Goal: Task Accomplishment & Management: Use online tool/utility

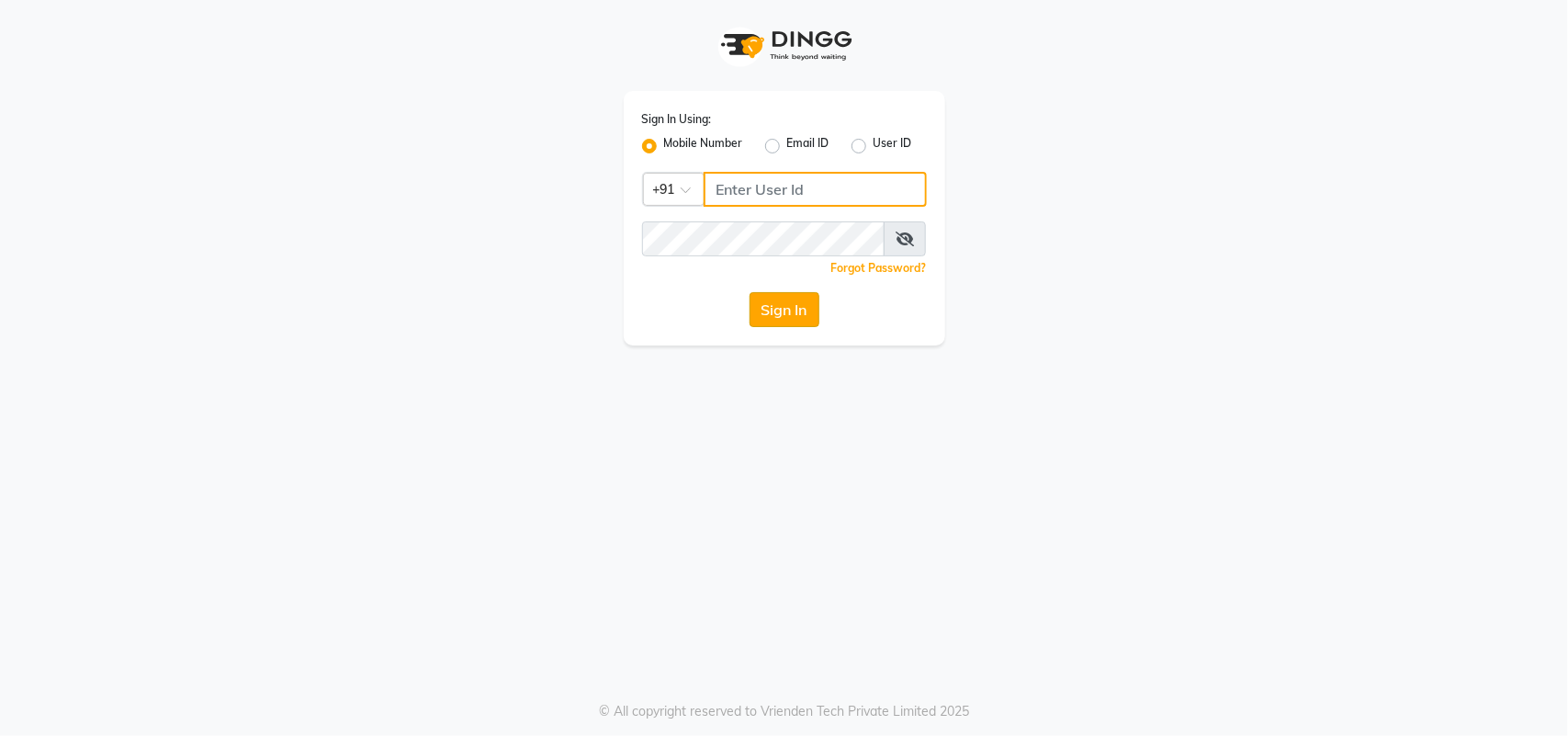
type input "7708887778"
click at [796, 312] on button "Sign In" at bounding box center [785, 310] width 70 height 35
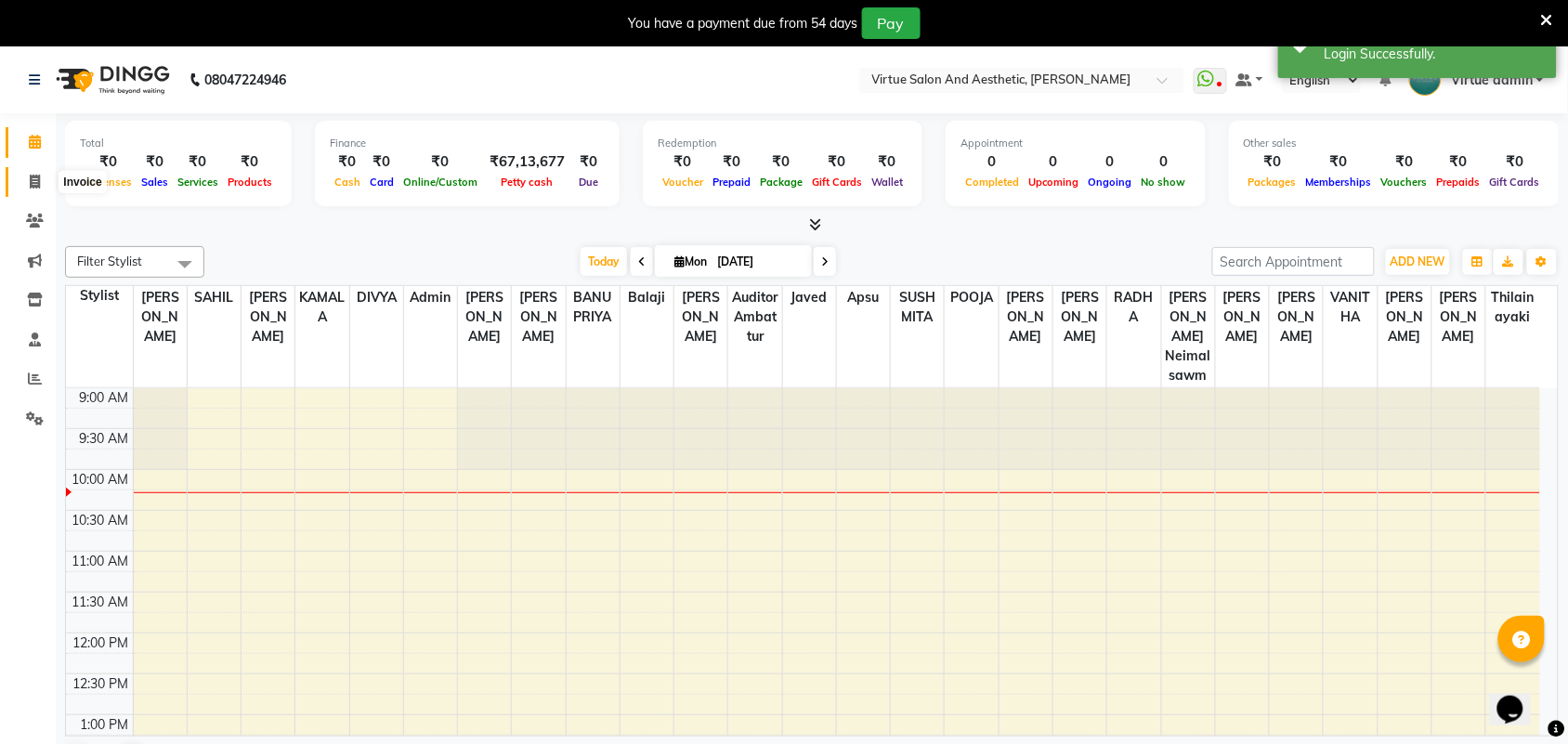
click at [21, 182] on span at bounding box center [34, 182] width 33 height 21
select select "4466"
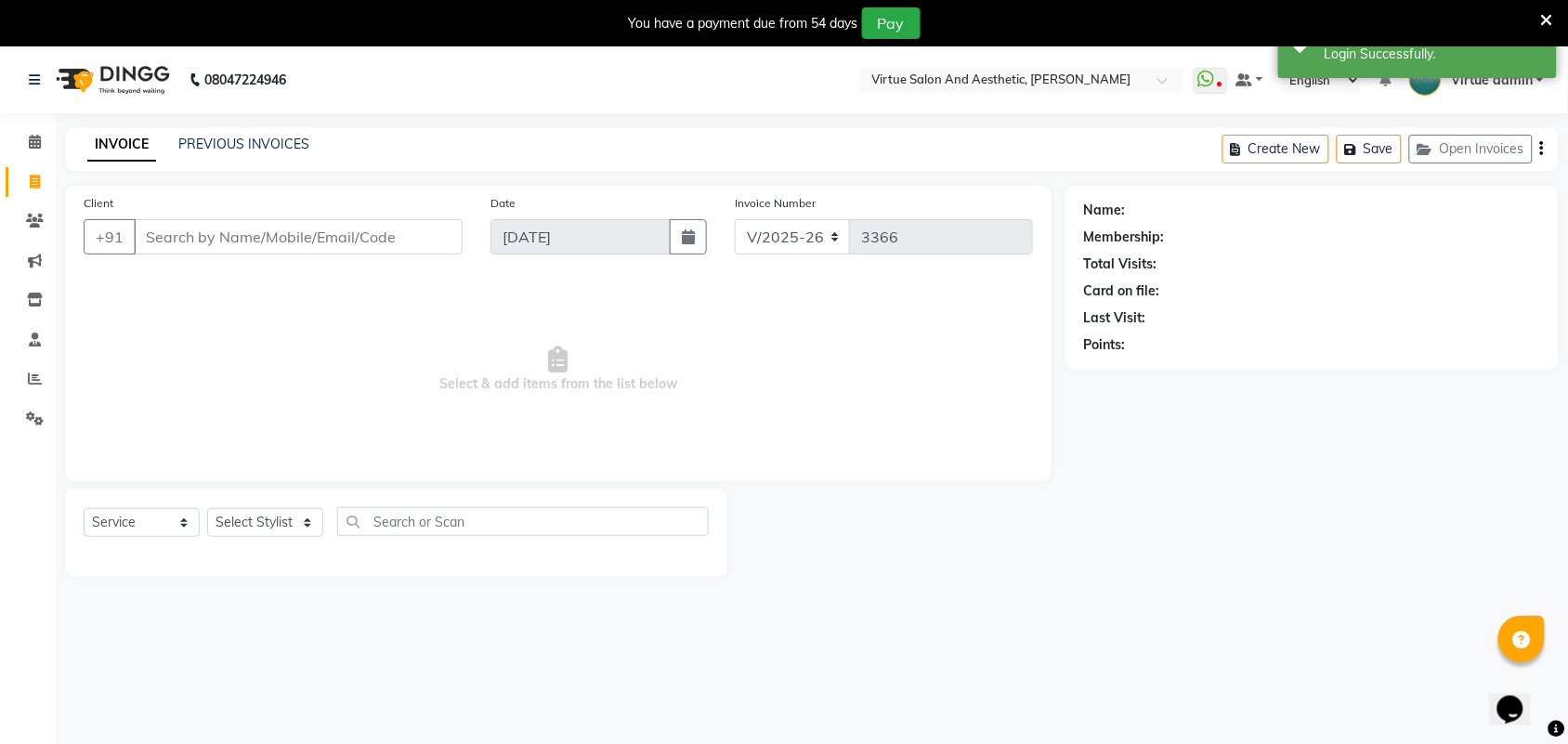
select select "V"
select select "71189"
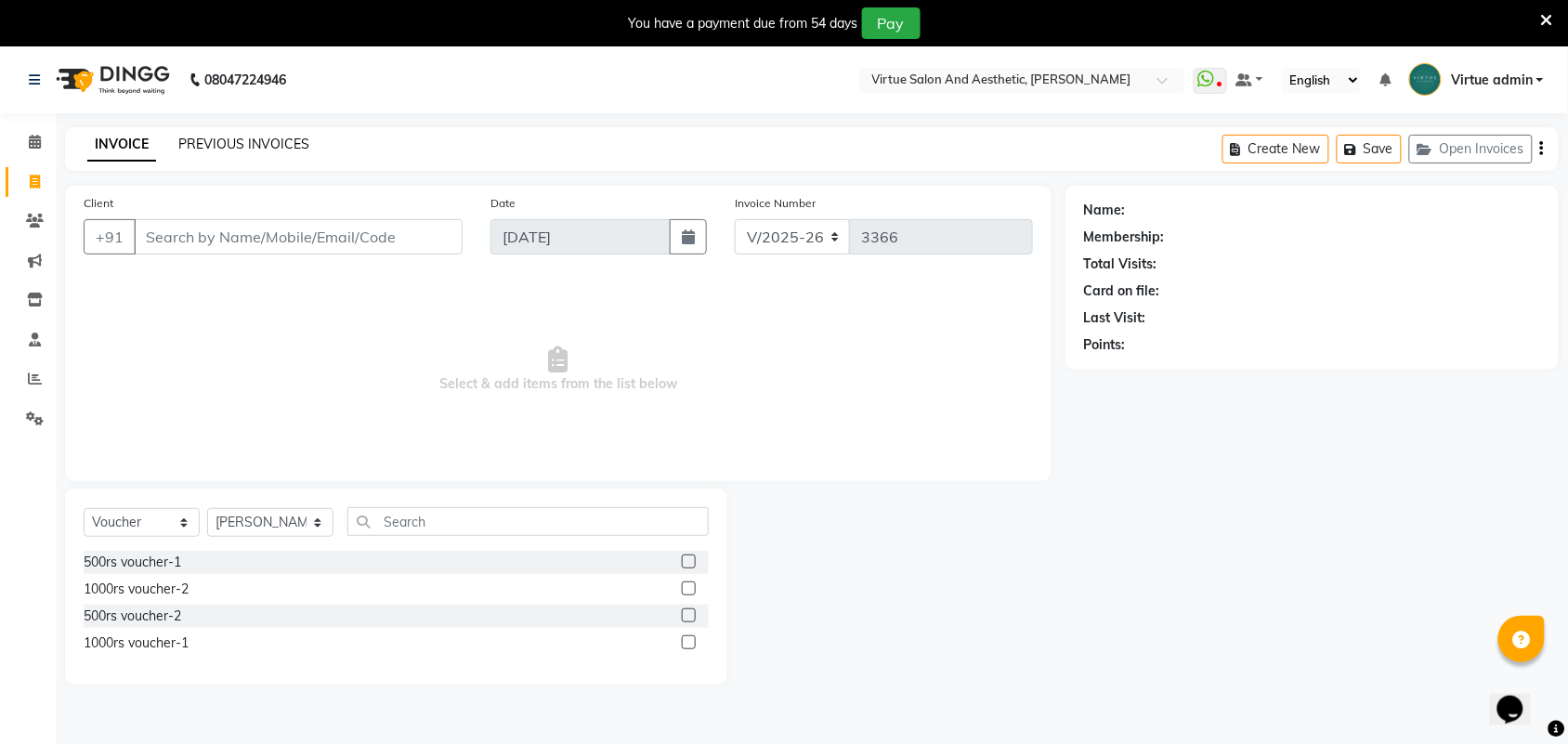
click at [286, 144] on link "PREVIOUS INVOICES" at bounding box center [243, 144] width 131 height 17
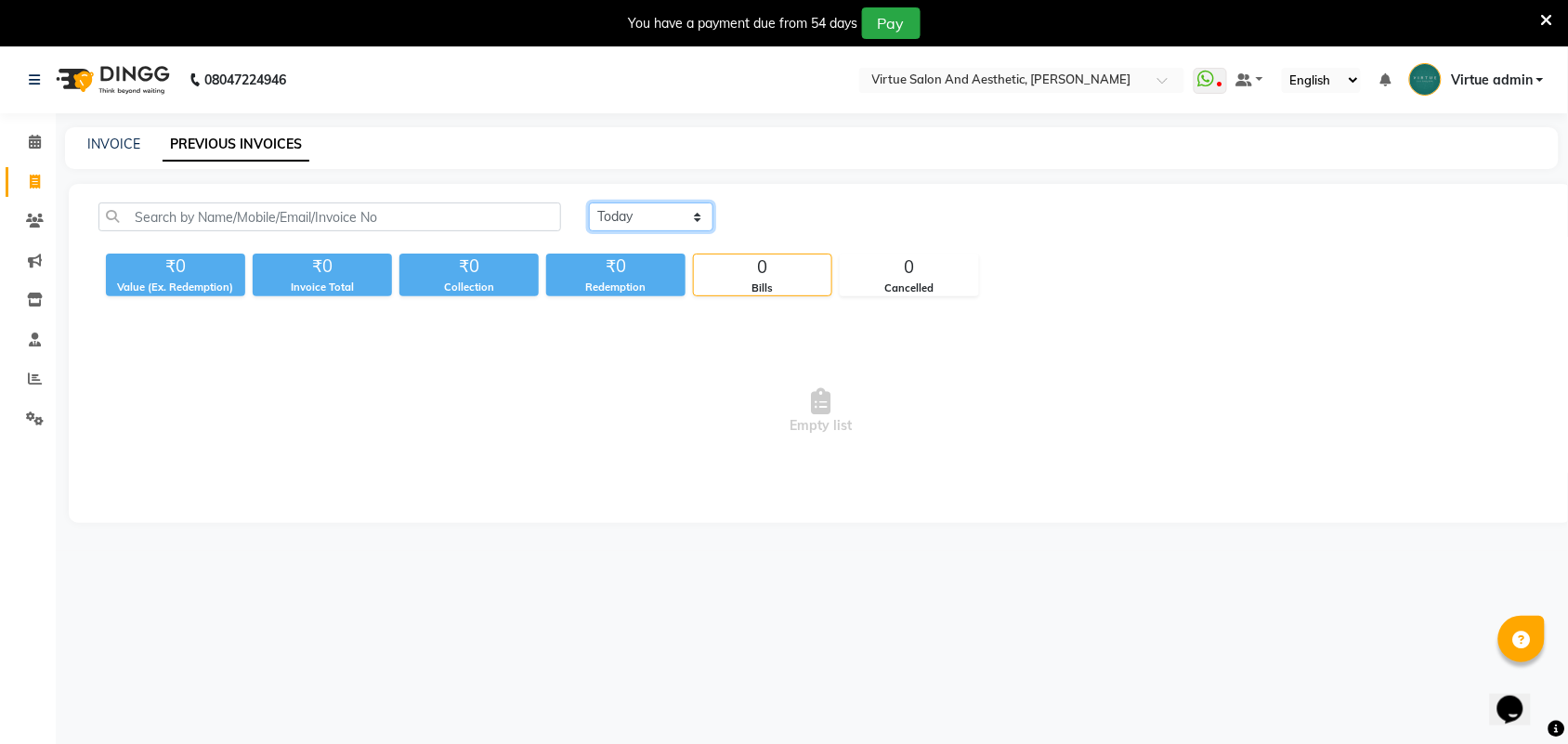
click at [647, 218] on select "[DATE] [DATE] Custom Range" at bounding box center [651, 216] width 125 height 29
select select "[DATE]"
click at [589, 202] on select "[DATE] [DATE] Custom Range" at bounding box center [651, 216] width 125 height 29
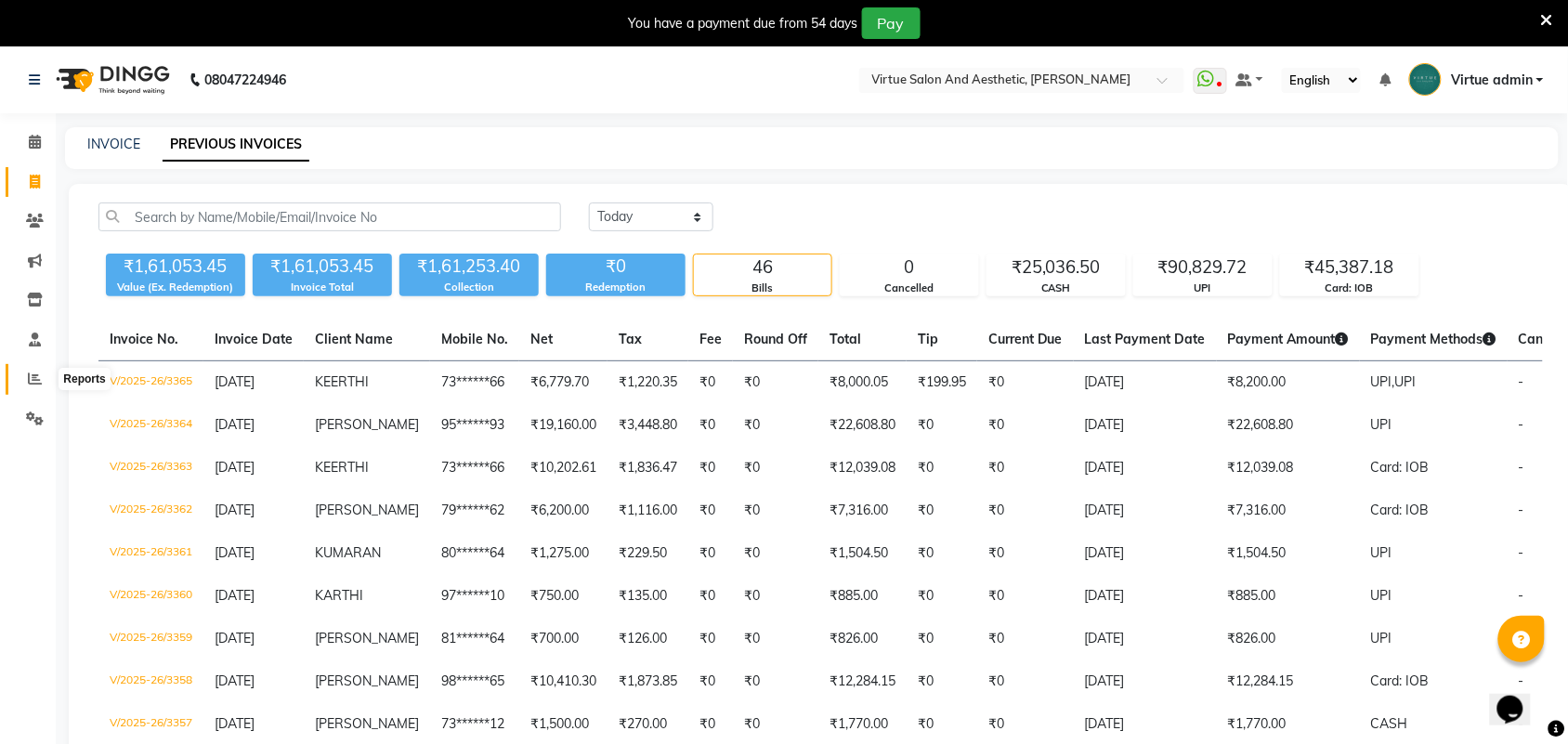
click at [28, 372] on icon at bounding box center [34, 378] width 14 height 14
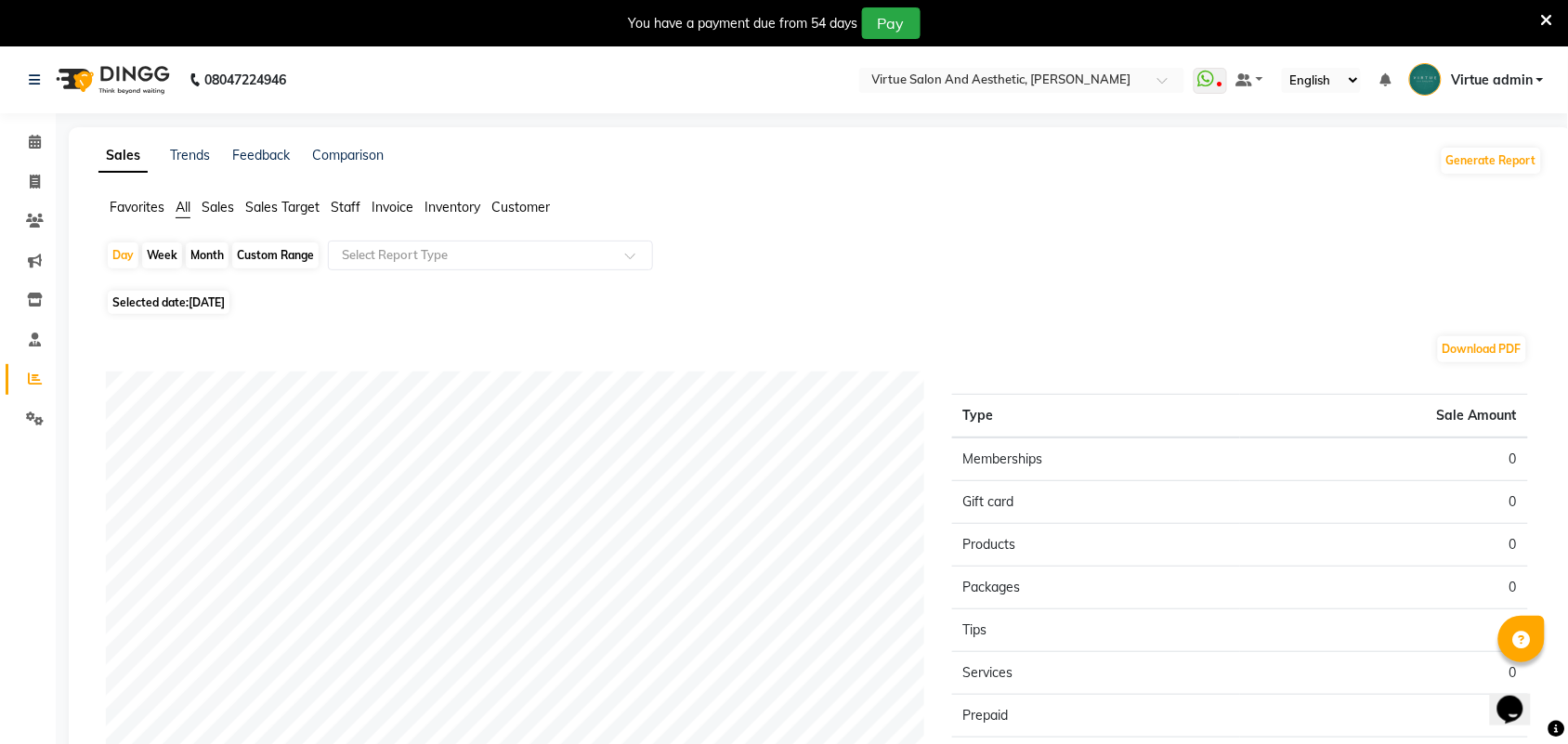
click at [342, 200] on span "Staff" at bounding box center [346, 207] width 30 height 17
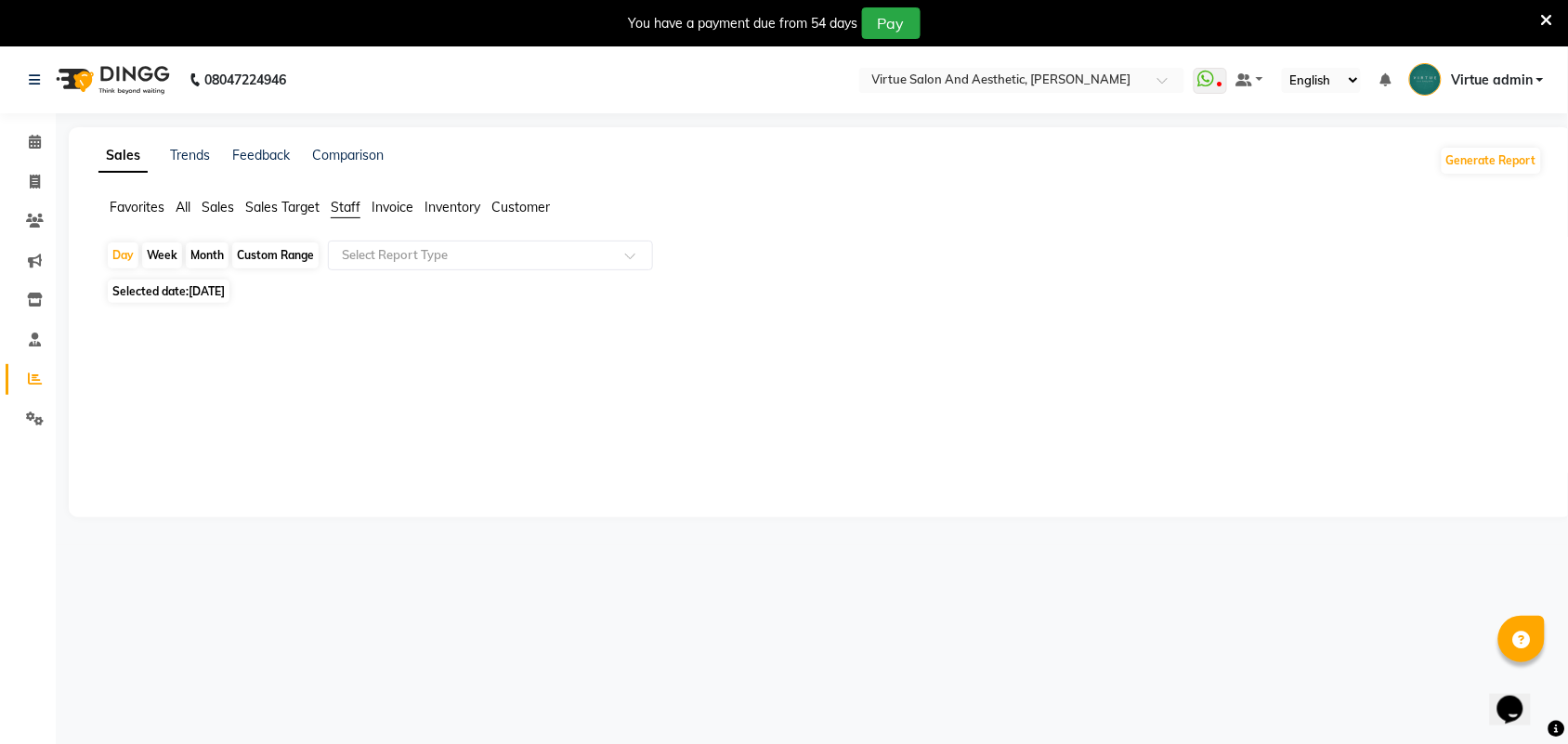
click at [223, 201] on span "Sales" at bounding box center [217, 207] width 33 height 17
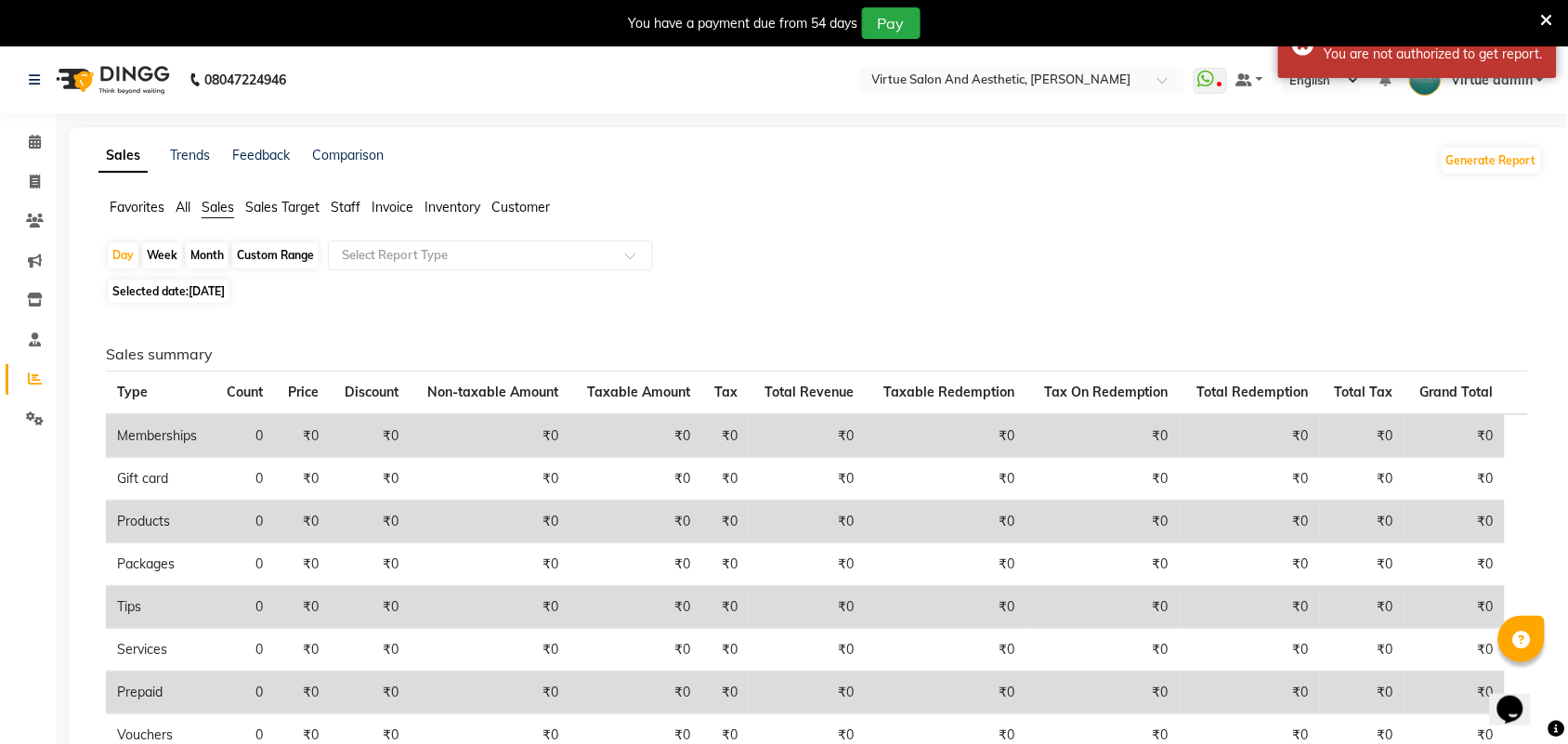
click at [255, 262] on div "Custom Range" at bounding box center [275, 255] width 87 height 26
select select "9"
select select "2025"
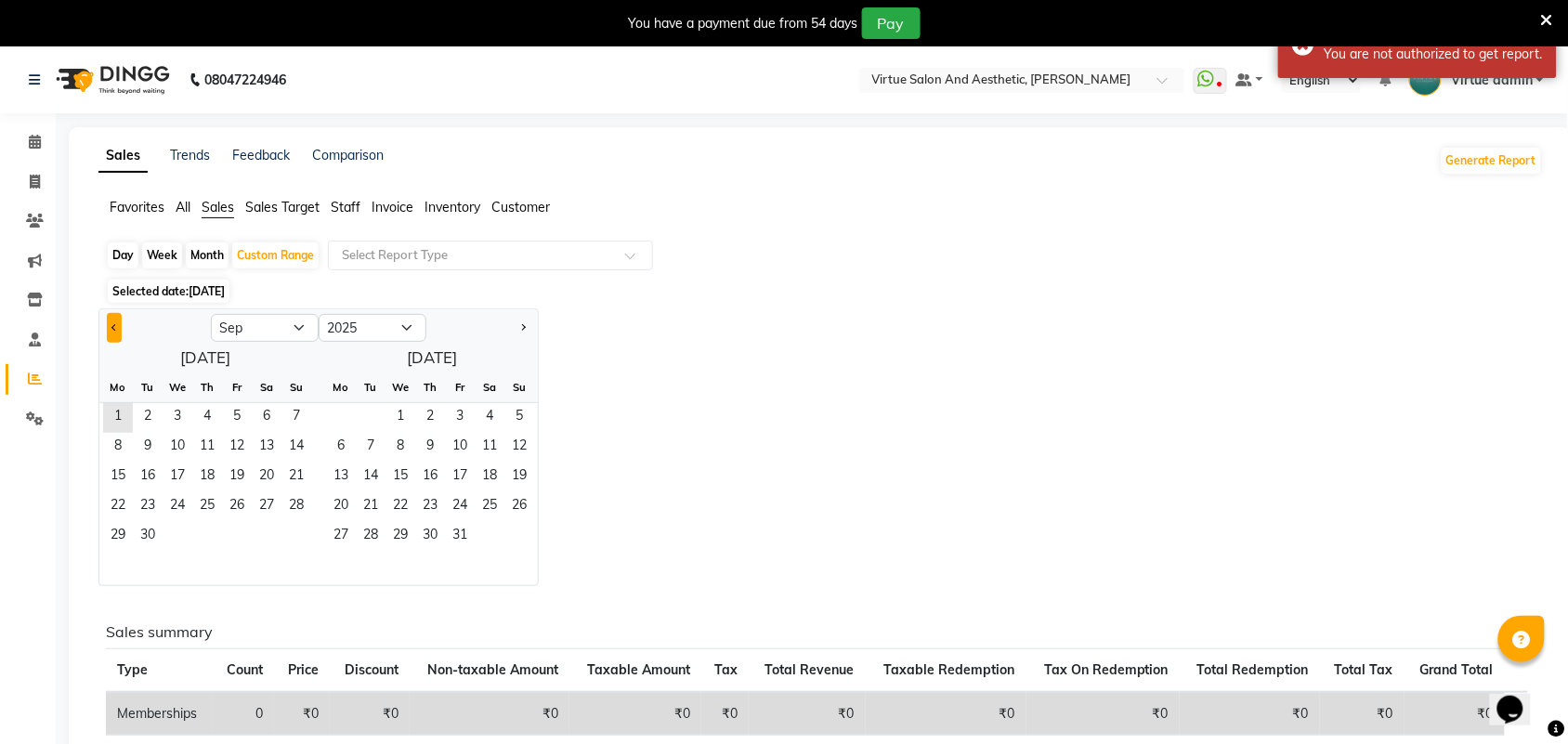
click at [112, 330] on button "Previous month" at bounding box center [115, 328] width 15 height 30
select select "8"
click at [128, 260] on div "Day" at bounding box center [123, 255] width 31 height 26
select select "9"
select select "2025"
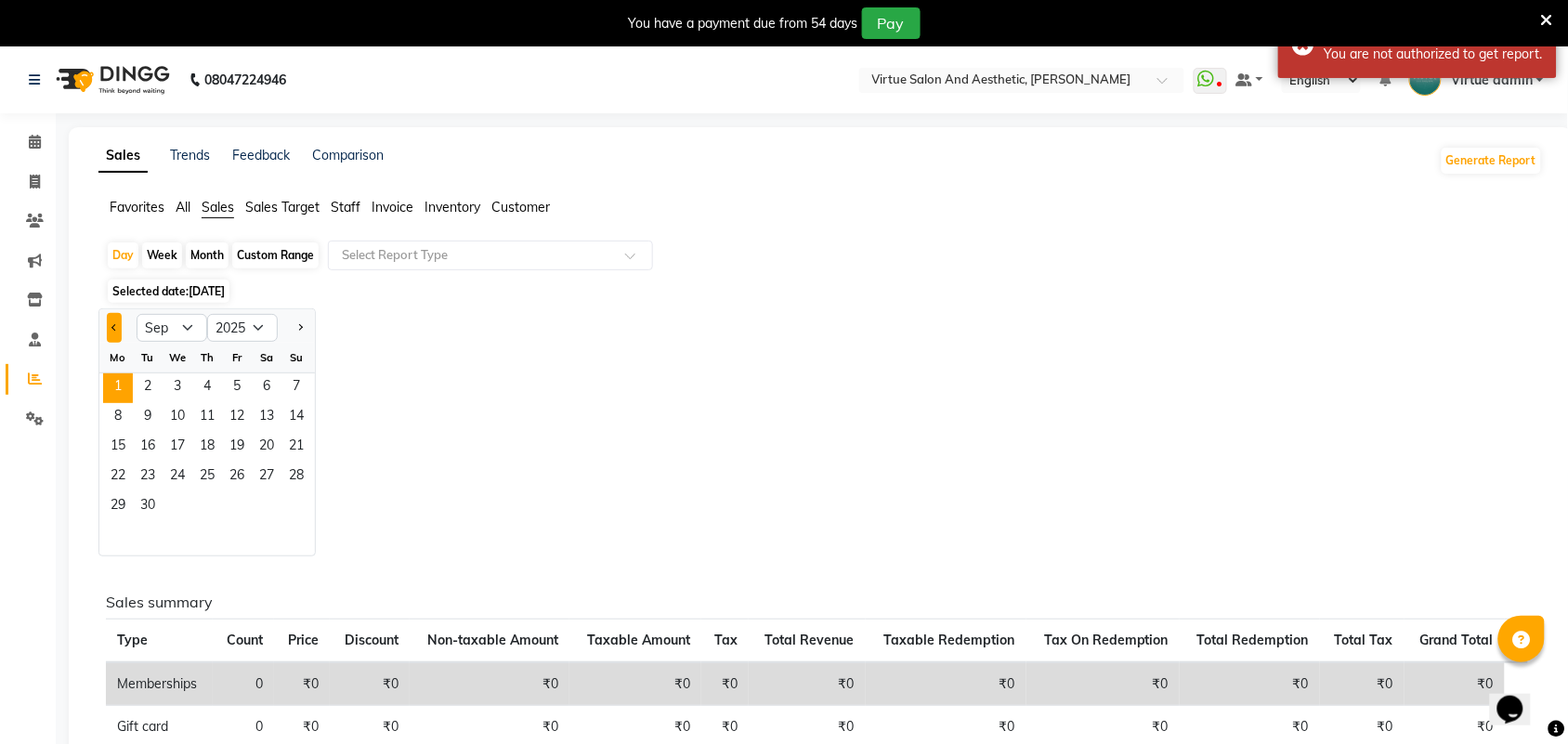
click at [118, 331] on button "Previous month" at bounding box center [115, 328] width 15 height 30
select select "8"
click at [230, 383] on span "1" at bounding box center [237, 388] width 30 height 30
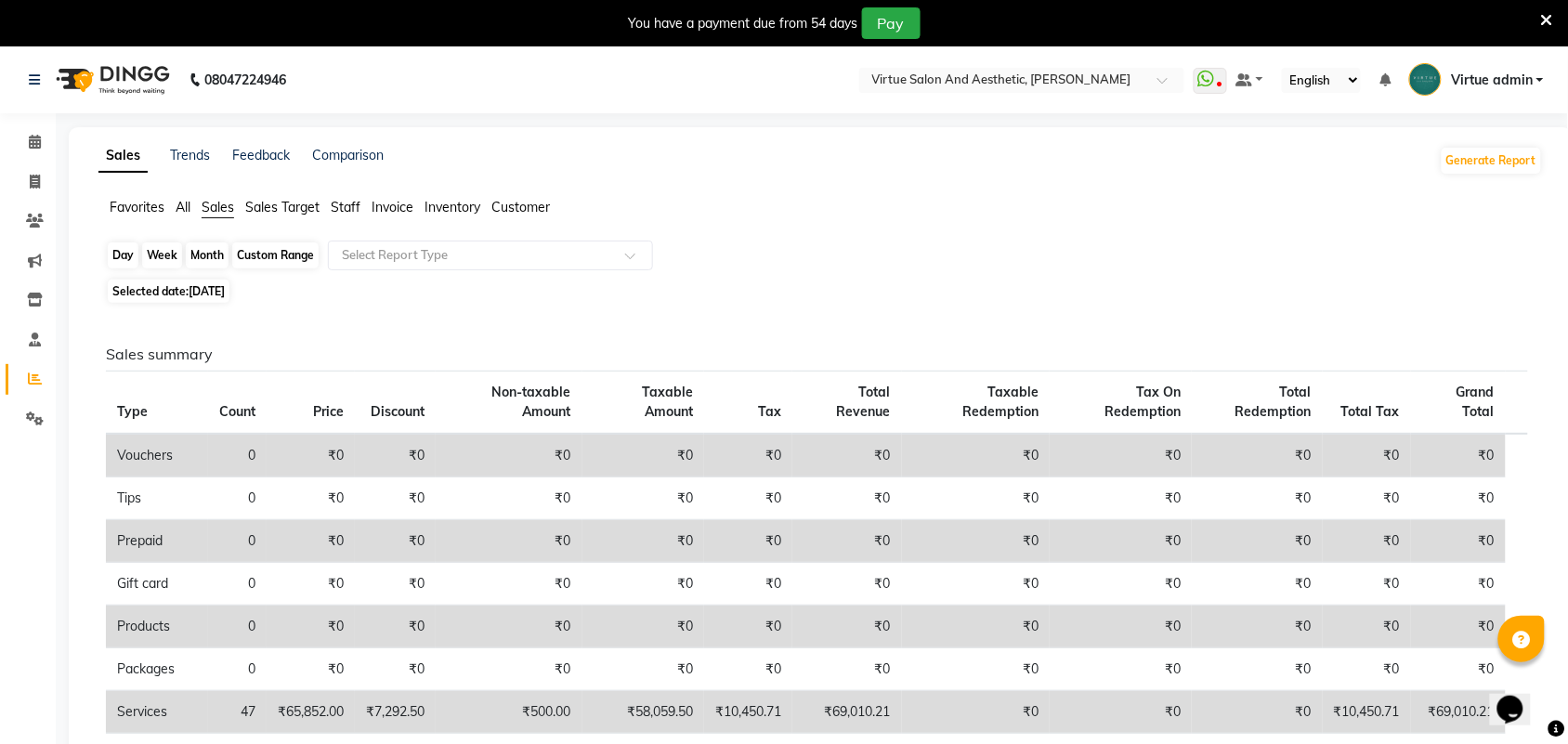
click at [129, 257] on div "Day" at bounding box center [123, 255] width 31 height 26
select select "8"
select select "2025"
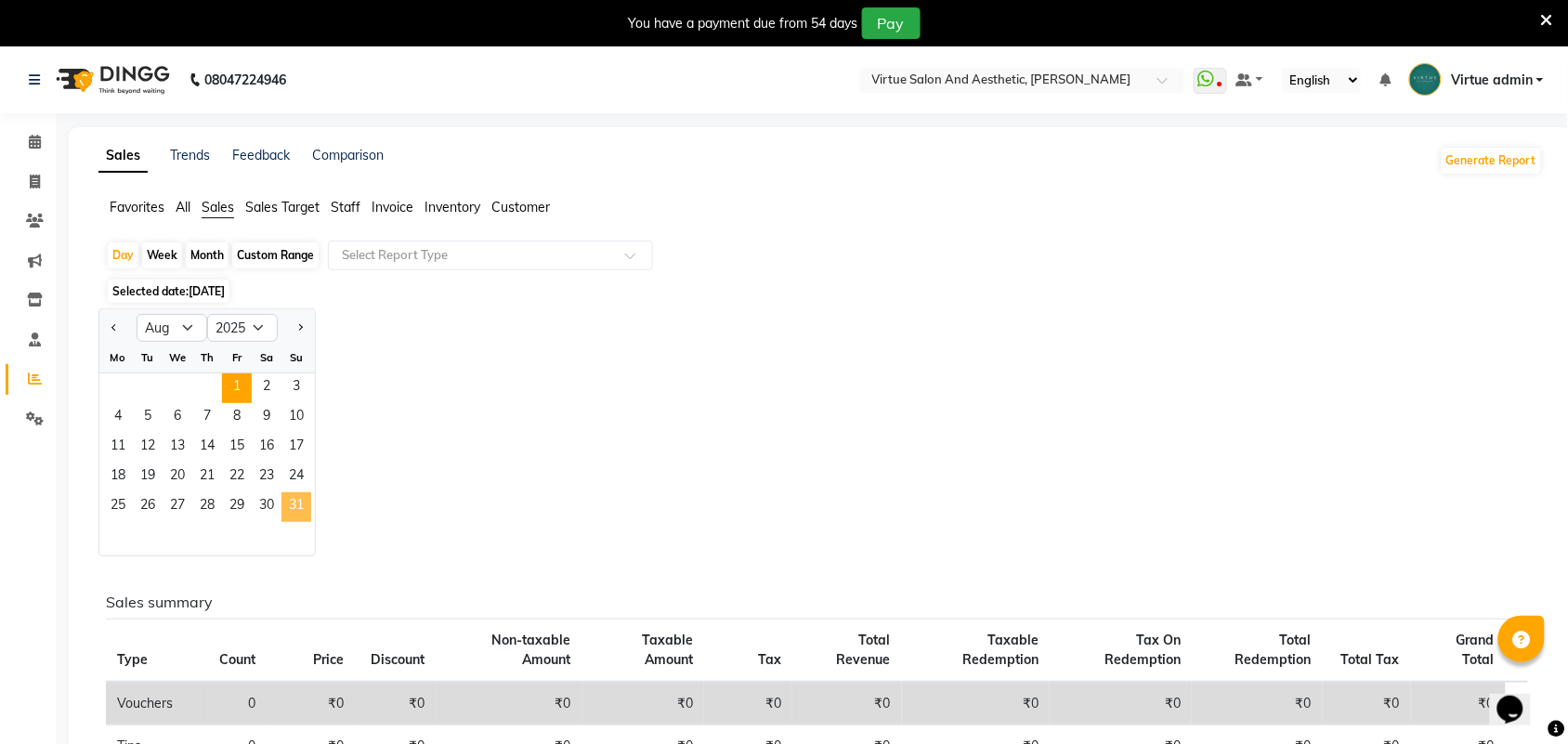
click at [288, 504] on span "31" at bounding box center [296, 507] width 30 height 30
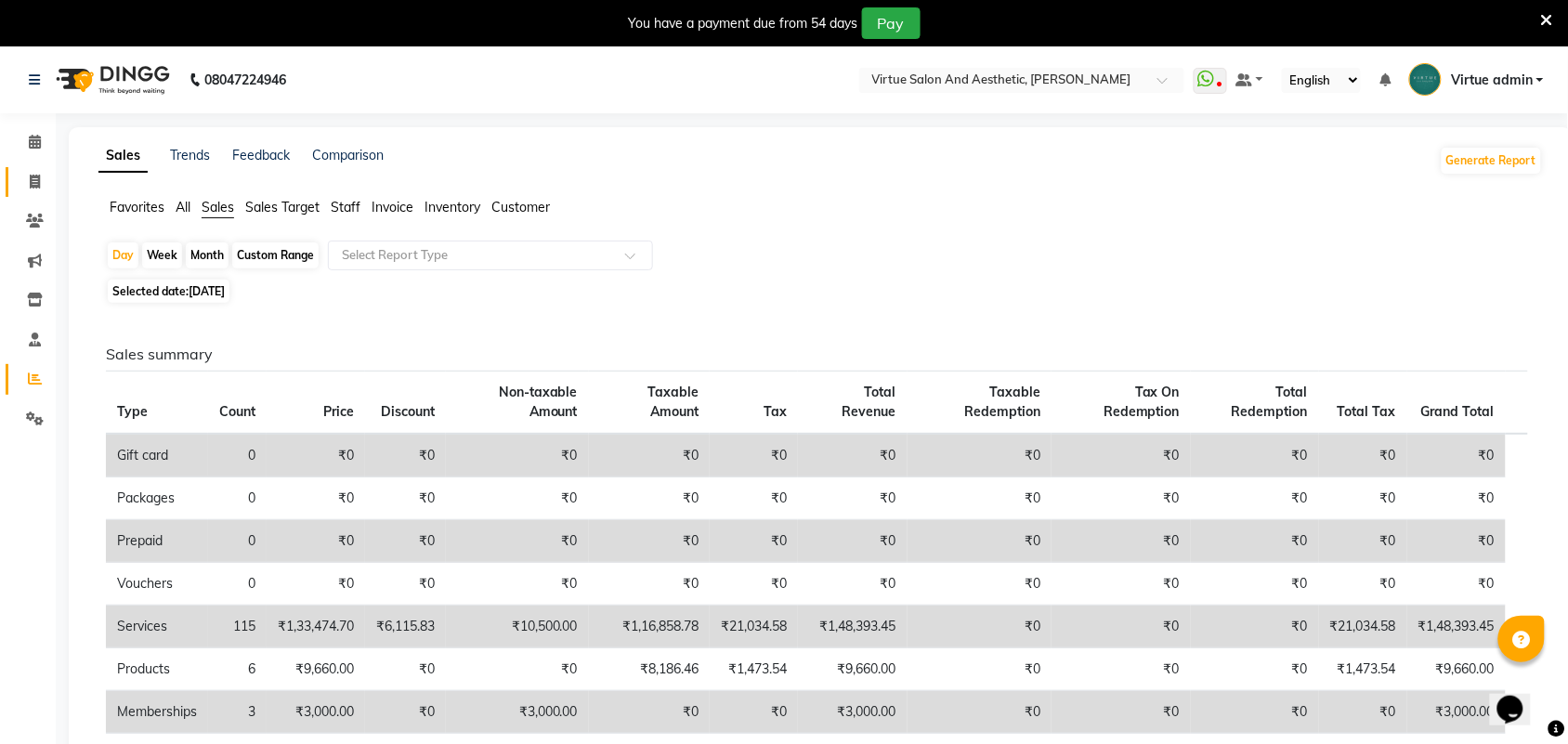
click at [31, 193] on link "Invoice" at bounding box center [28, 182] width 45 height 31
select select "4466"
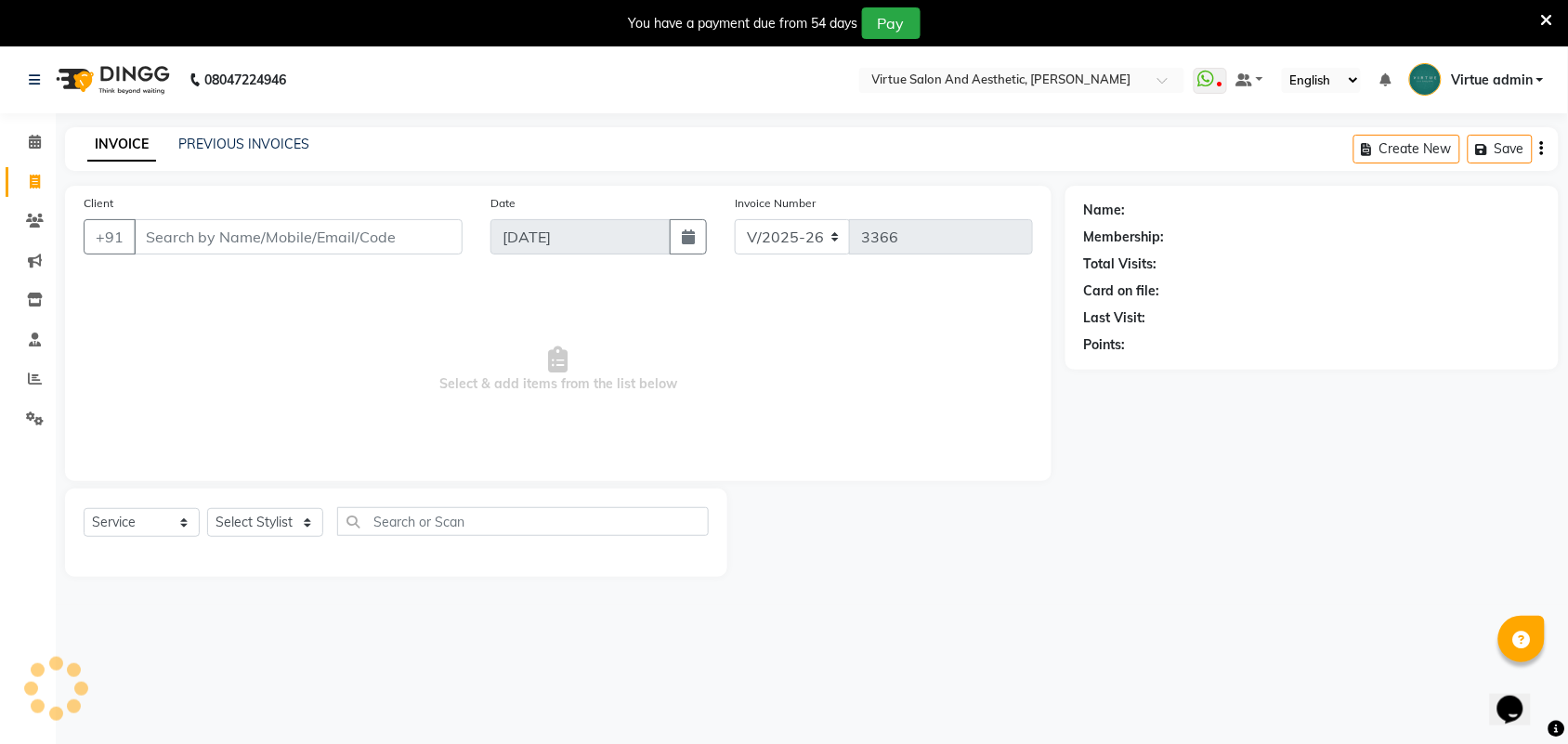
scroll to position [47, 0]
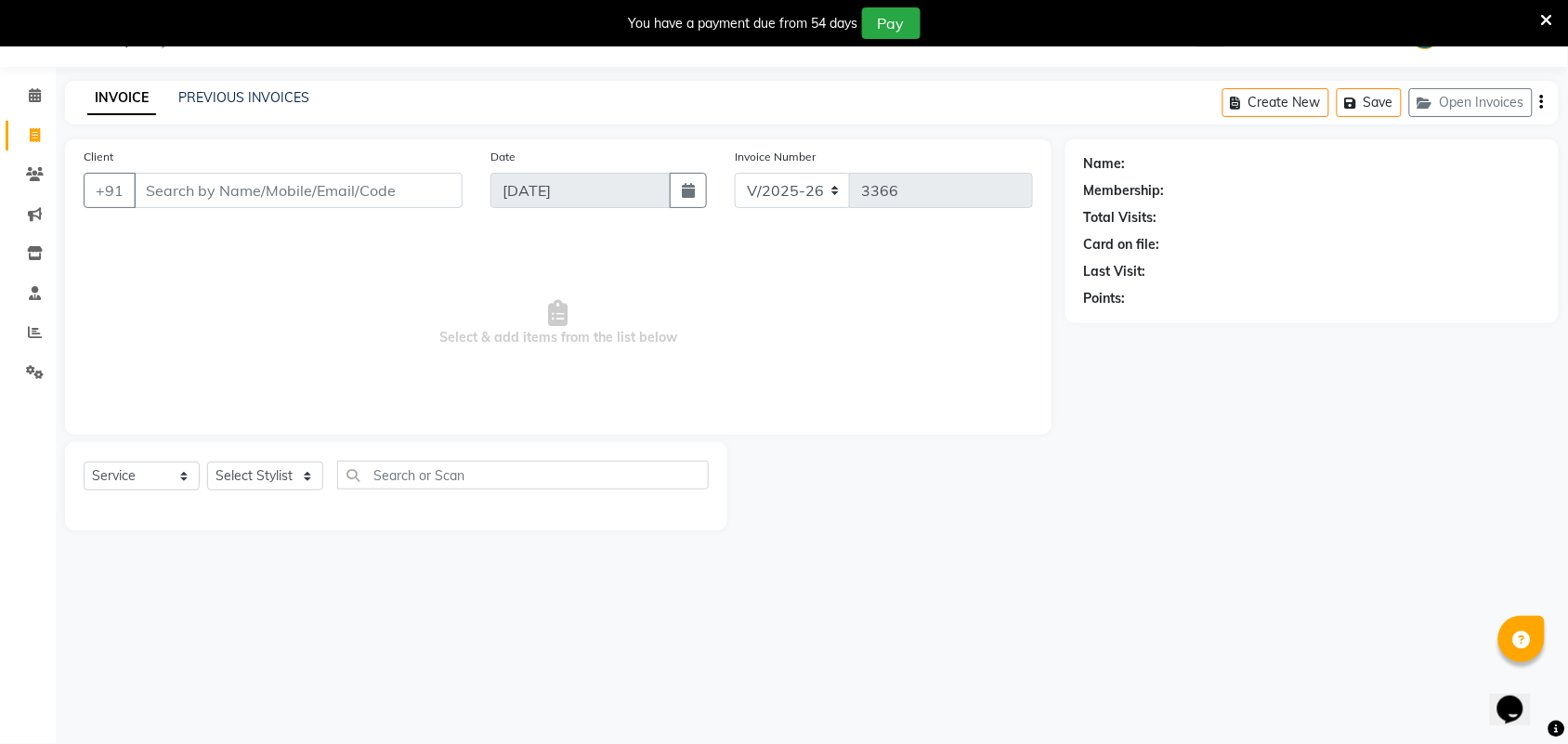
select select "V"
select select "71189"
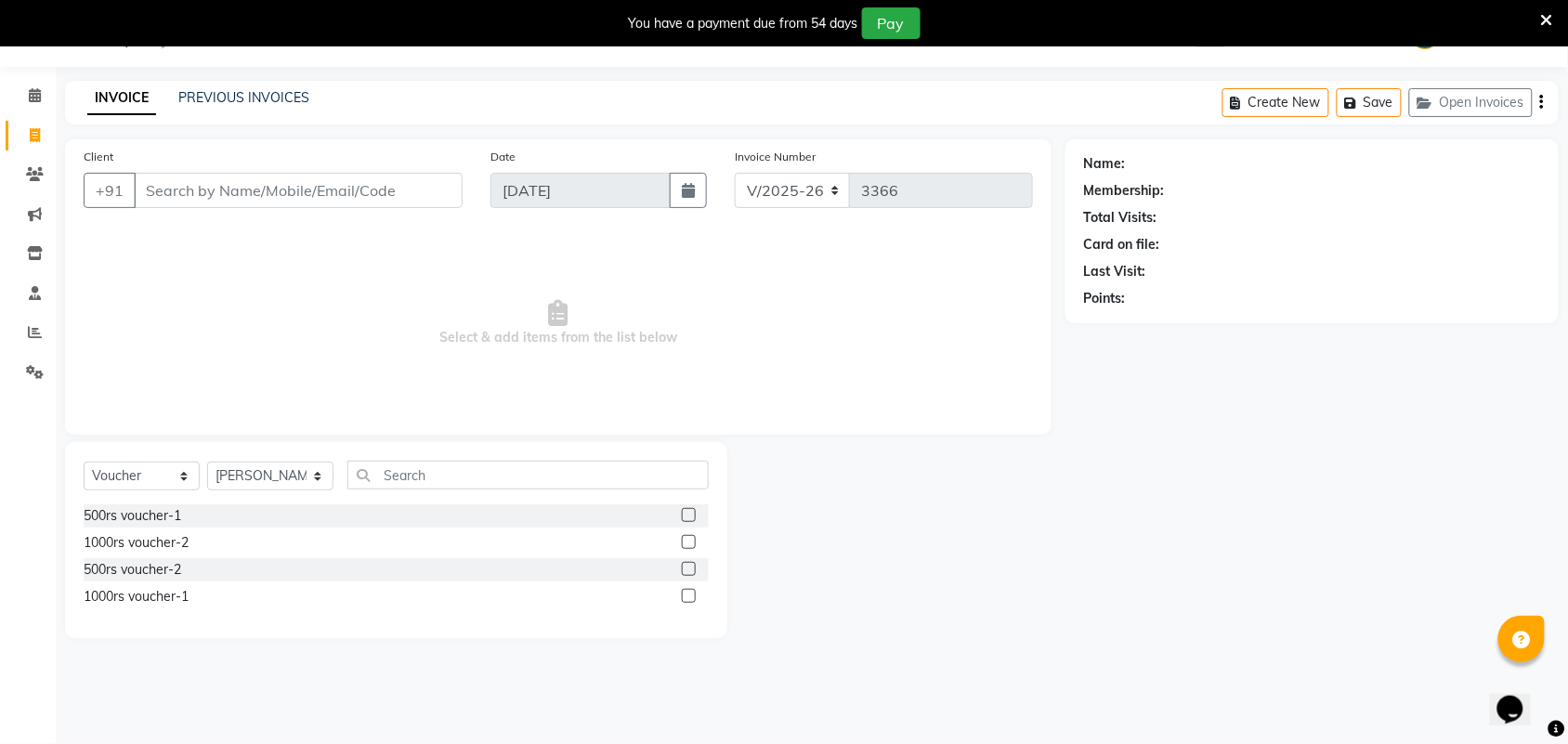
click at [276, 197] on input "Client" at bounding box center [298, 190] width 329 height 35
click at [317, 179] on input "Client" at bounding box center [298, 190] width 329 height 35
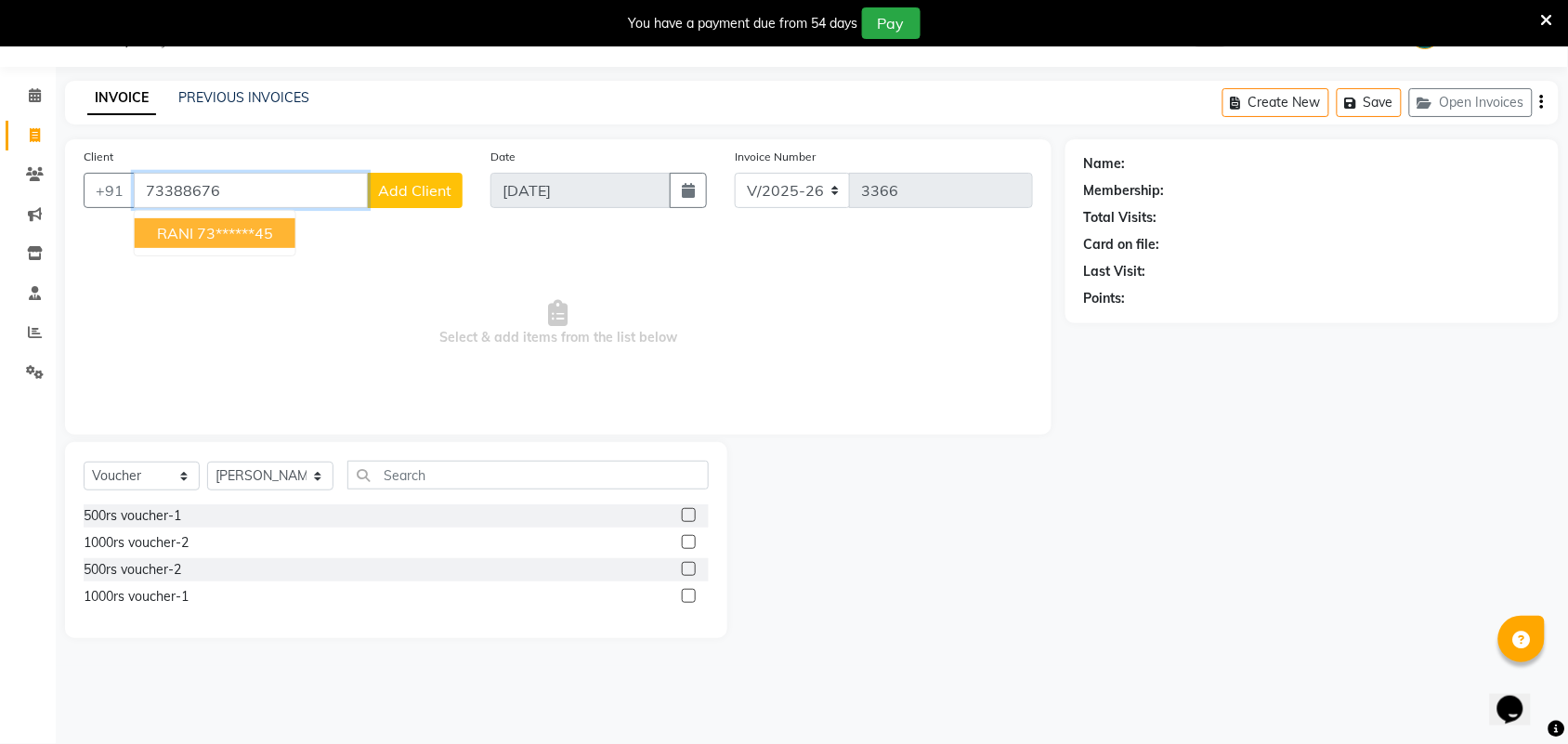
click at [199, 234] on ngb-highlight "73******45" at bounding box center [235, 233] width 76 height 19
type input "73******45"
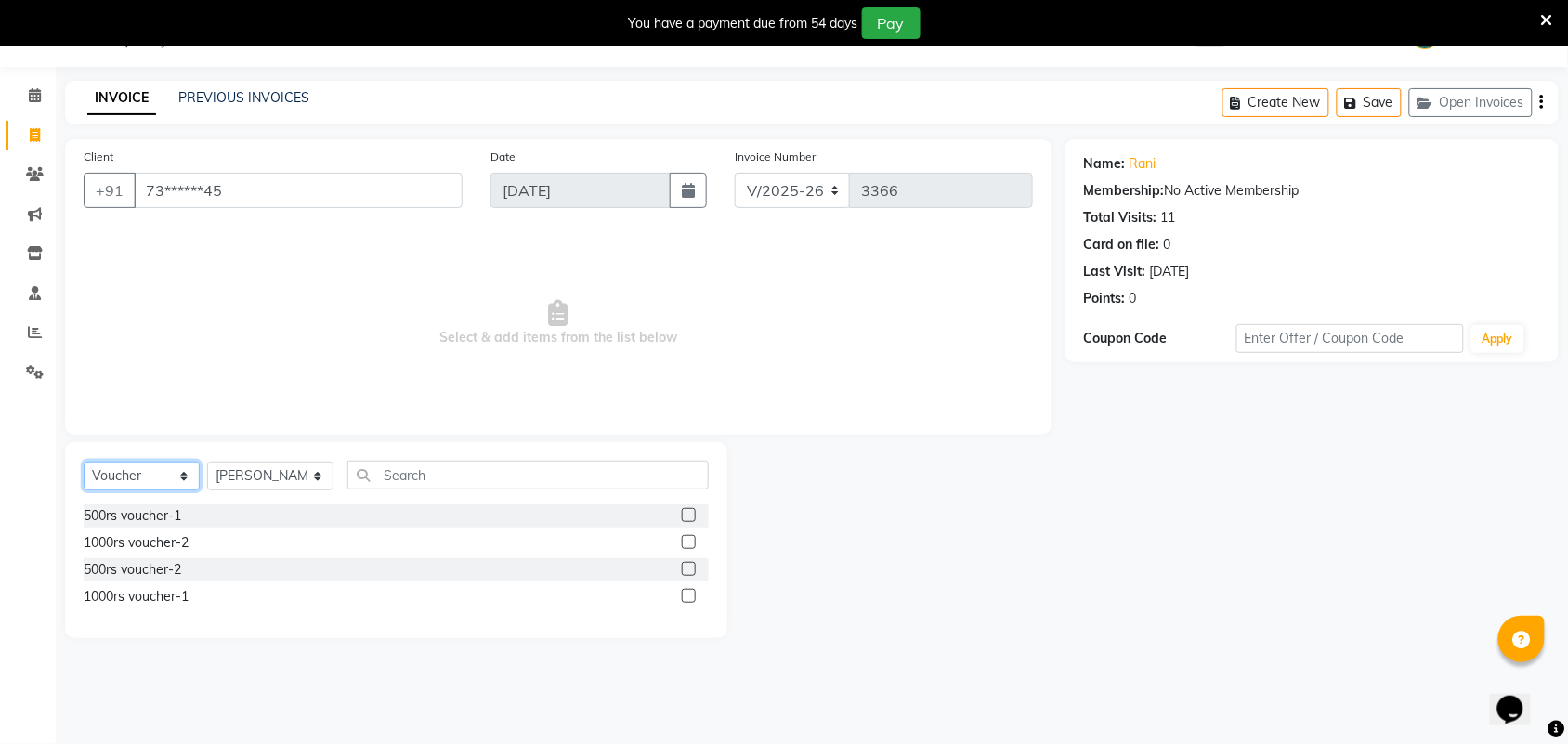
click at [152, 480] on select "Select Service Product Membership Package Voucher Prepaid Gift Card" at bounding box center [142, 475] width 116 height 29
select select "service"
click at [84, 461] on select "Select Service Product Membership Package Voucher Prepaid Gift Card" at bounding box center [142, 475] width 116 height 29
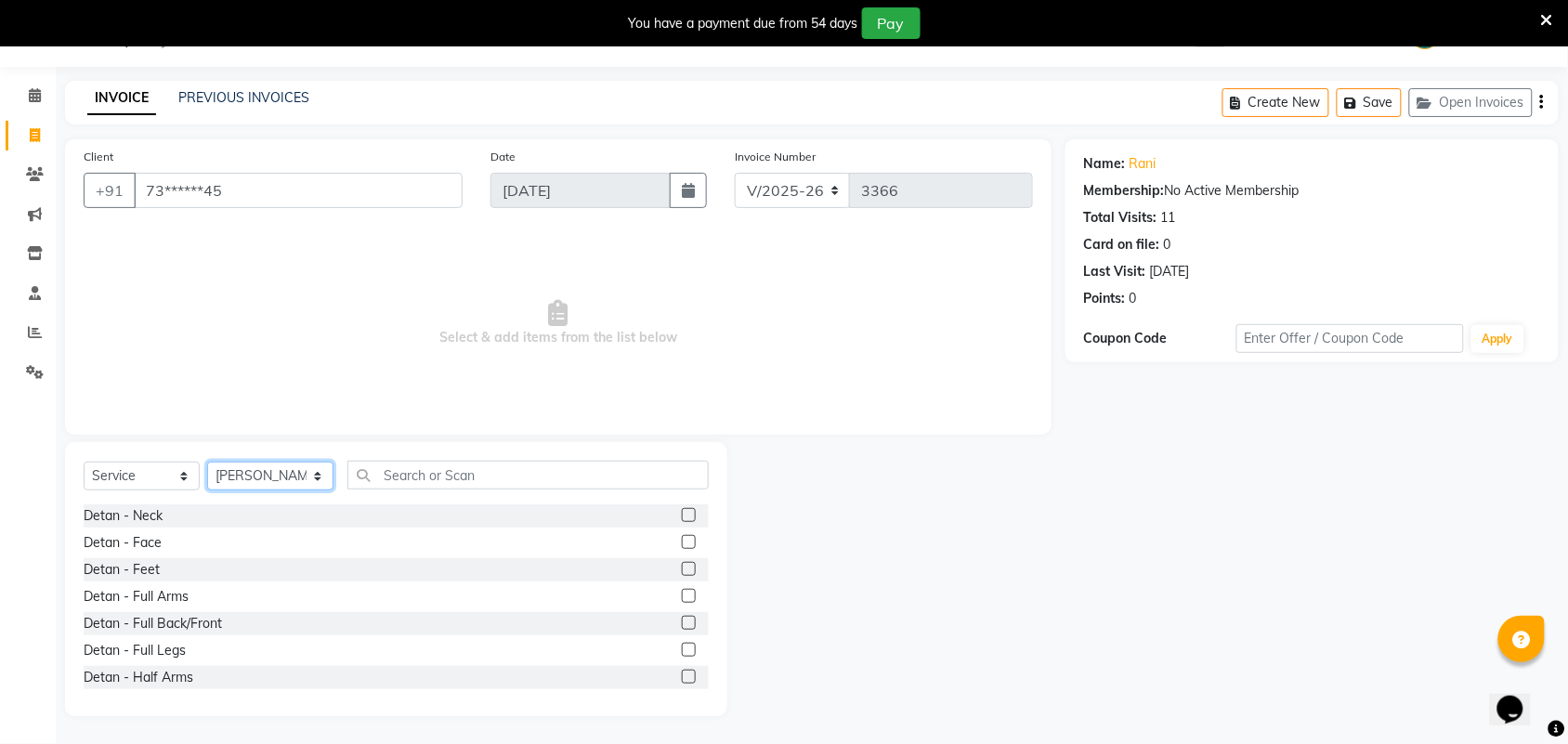
click at [224, 473] on select "Select Stylist Admin [PERSON_NAME] Apsu Auditor Ambattur [PERSON_NAME] Dingg - …" at bounding box center [270, 475] width 127 height 29
select select "78261"
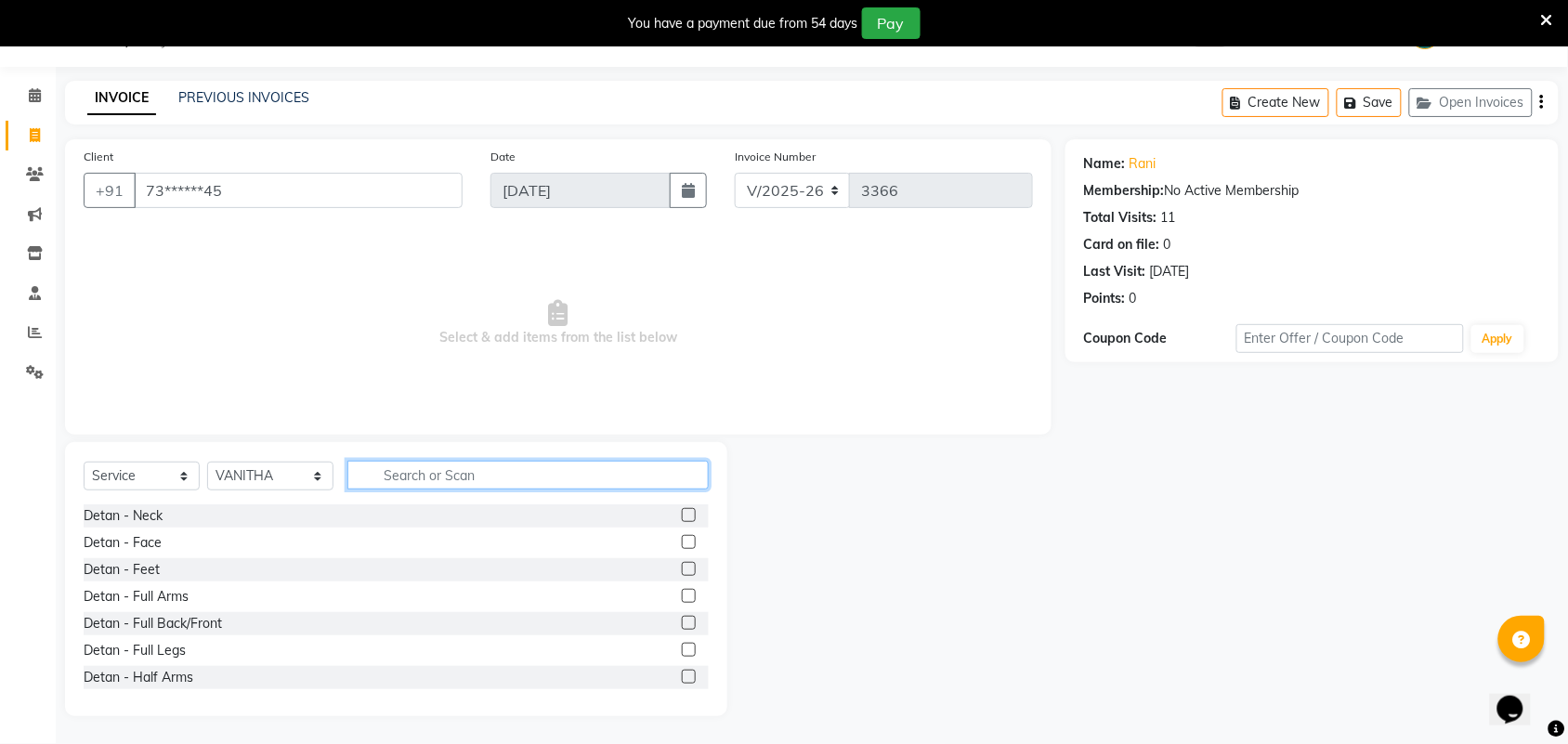
click at [402, 482] on input "text" at bounding box center [528, 475] width 361 height 29
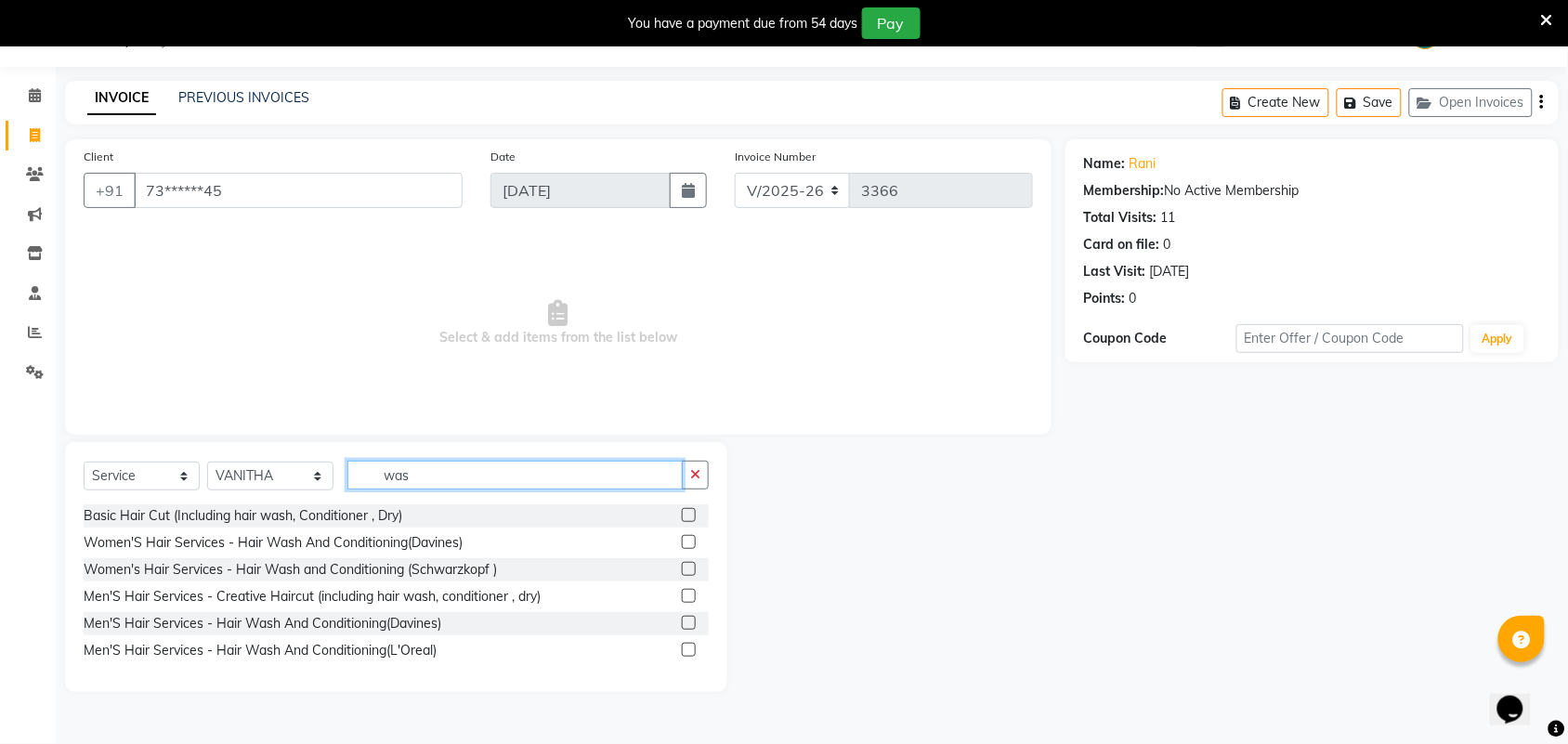
type input "was"
click at [684, 568] on label at bounding box center [689, 568] width 14 height 14
click at [684, 568] on input "checkbox" at bounding box center [688, 569] width 12 height 12
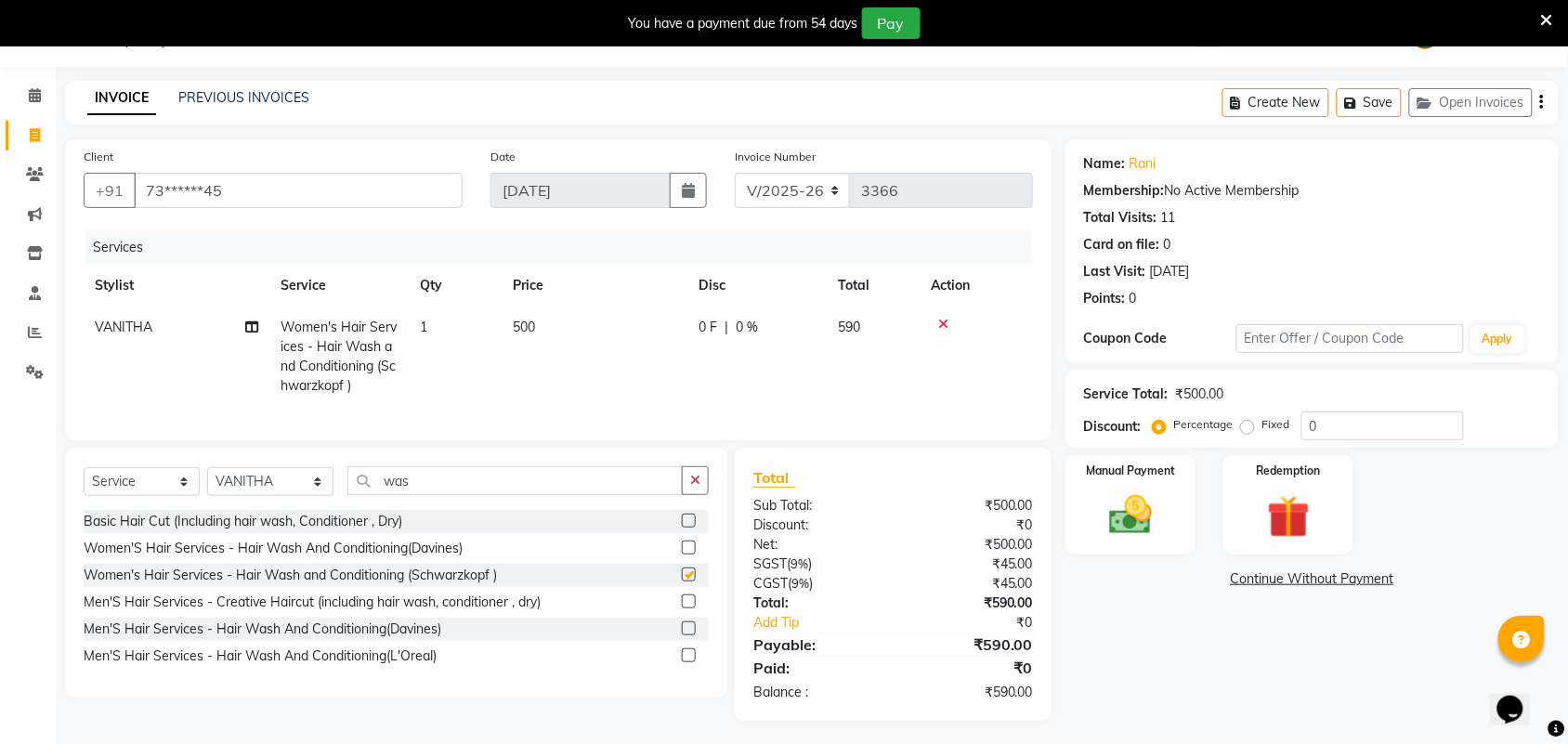
checkbox input "false"
click at [1542, 103] on icon "button" at bounding box center [1542, 102] width 4 height 1
select select "V"
select select "71189"
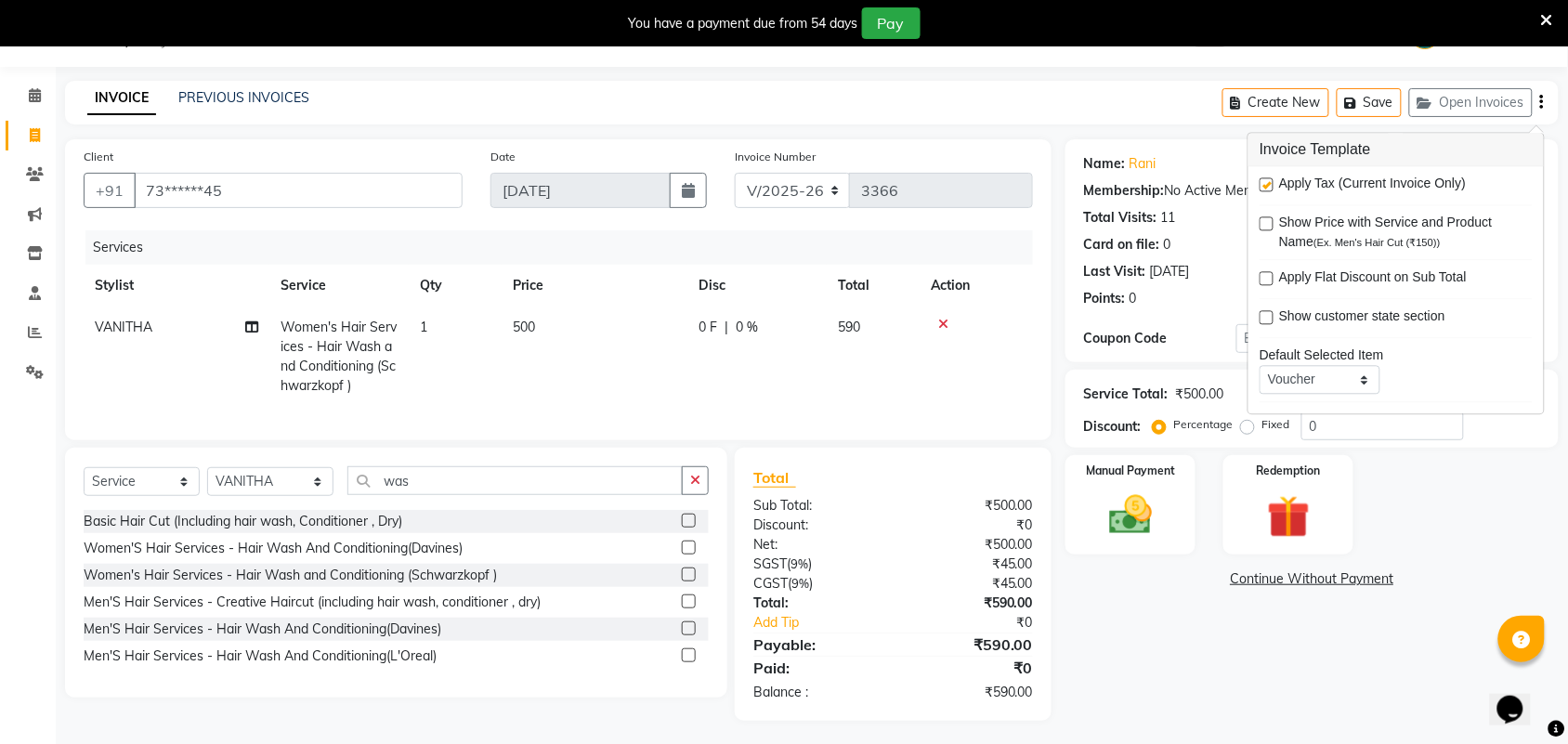
click at [1330, 186] on span "Apply Tax (Current Invoice Only)" at bounding box center [1372, 185] width 186 height 23
click at [1269, 185] on label at bounding box center [1266, 184] width 14 height 14
click at [1269, 185] on input "checkbox" at bounding box center [1265, 185] width 12 height 12
checkbox input "false"
click at [1126, 507] on img at bounding box center [1130, 514] width 73 height 51
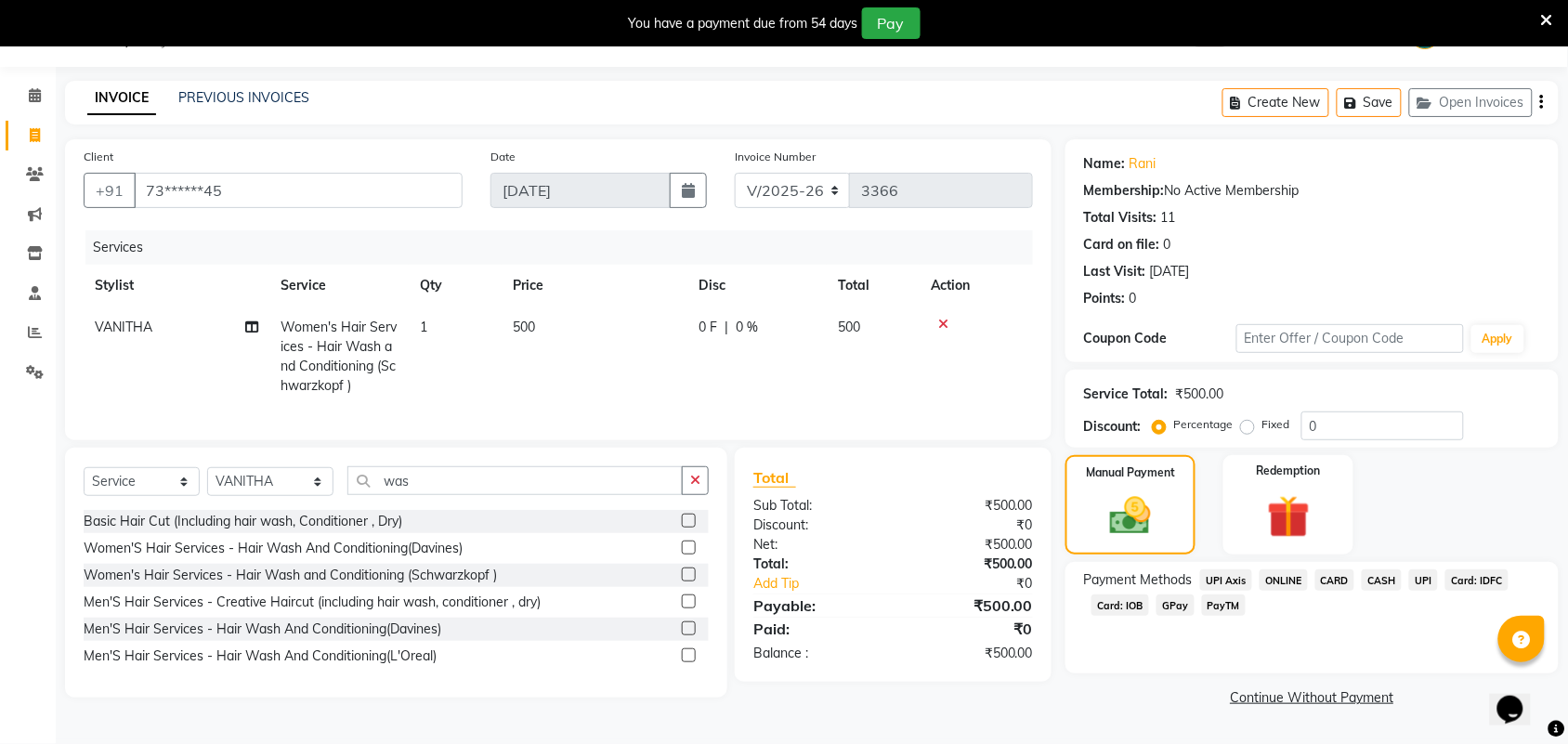
drag, startPoint x: 1422, startPoint y: 581, endPoint x: 1421, endPoint y: 619, distance: 38.0
click at [1422, 580] on span "UPI" at bounding box center [1423, 579] width 29 height 21
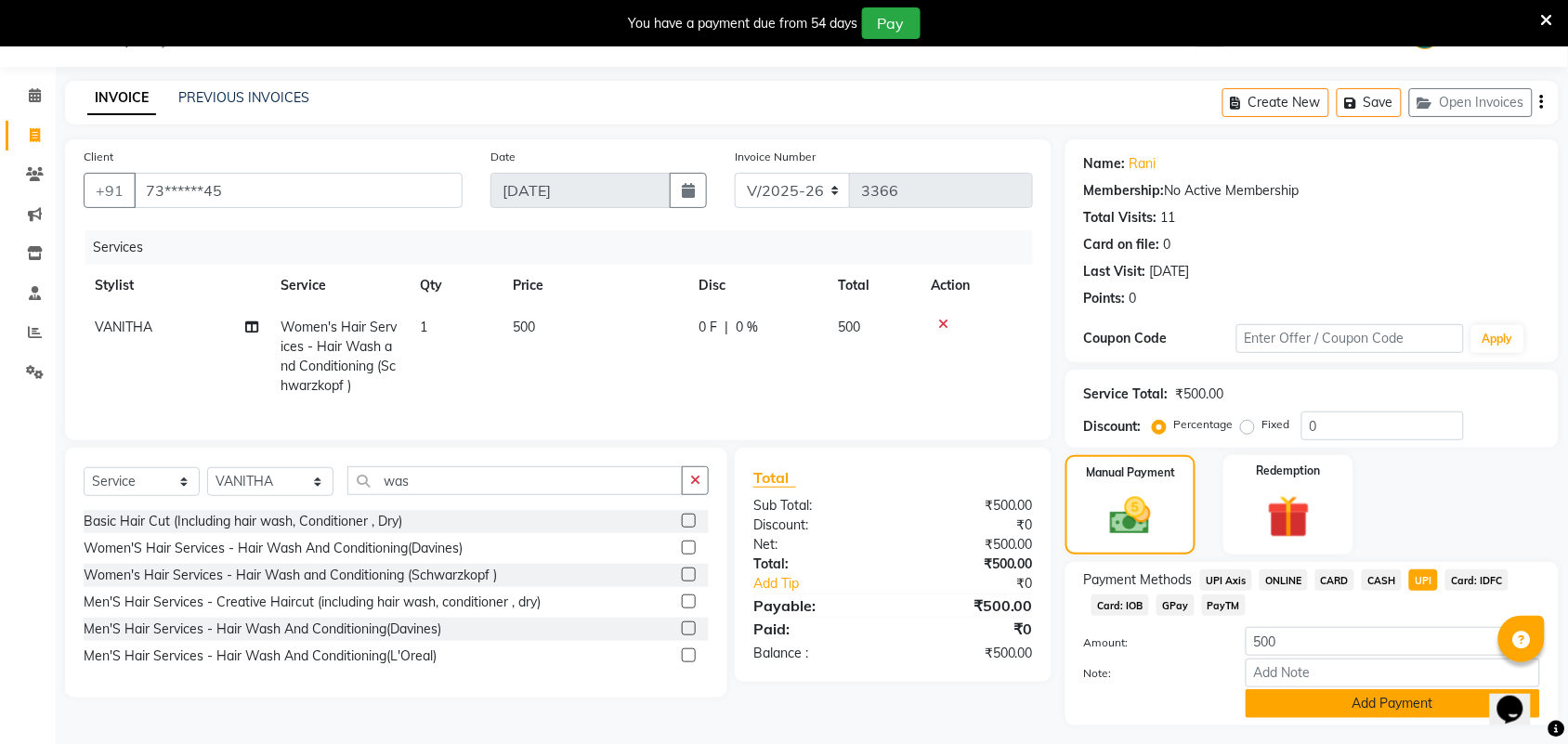
click at [1384, 711] on button "Add Payment" at bounding box center [1393, 703] width 294 height 29
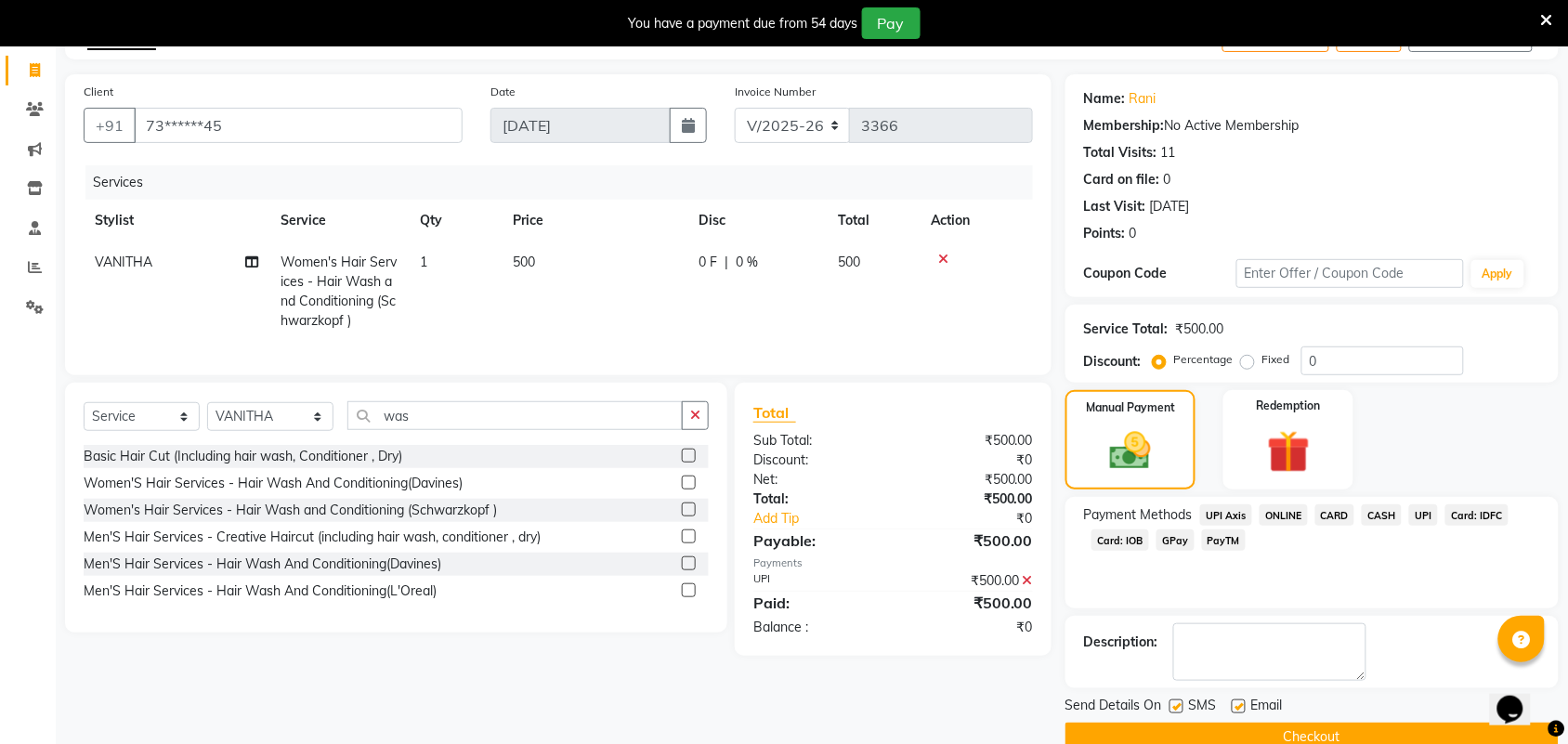
scroll to position [147, 0]
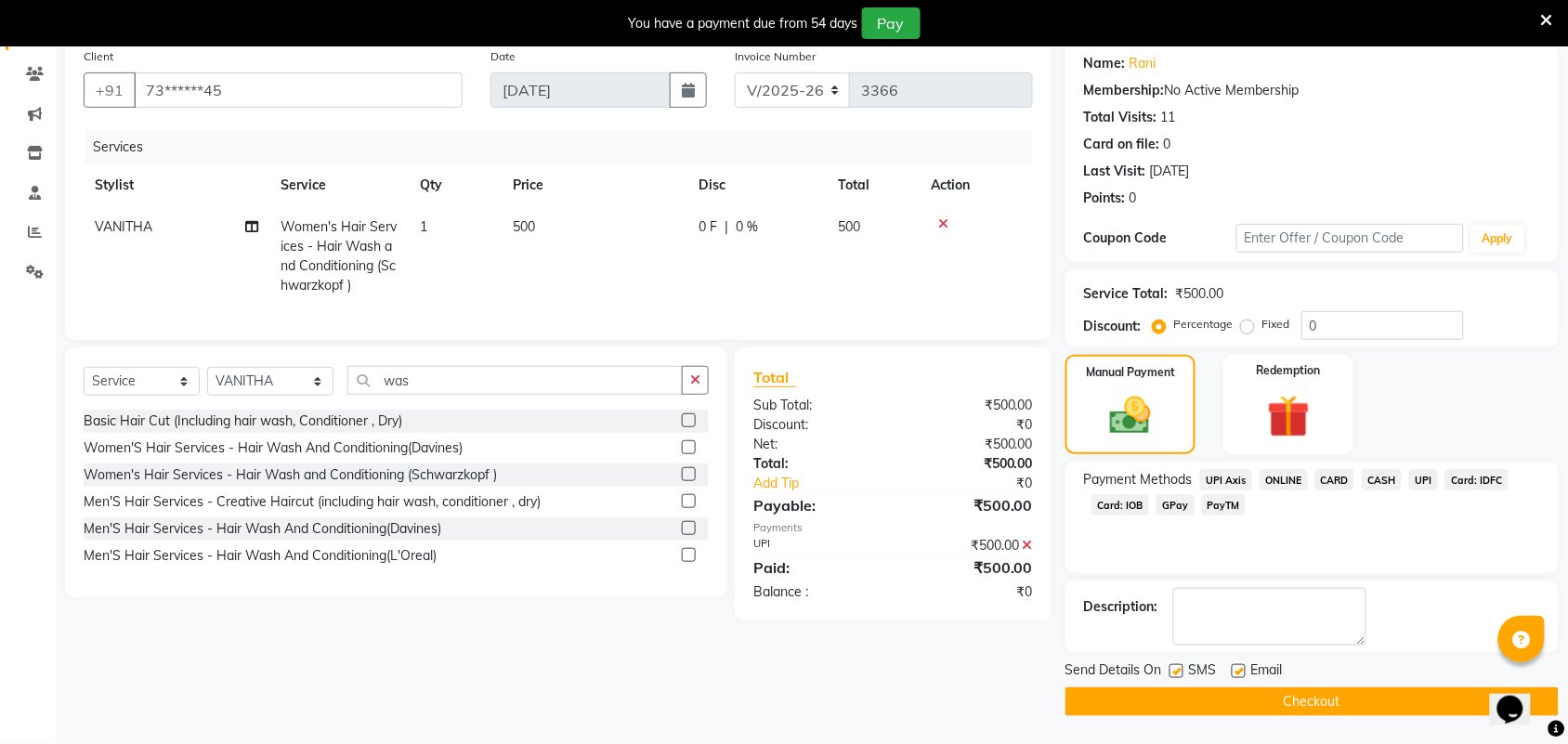
click at [1341, 688] on button "Checkout" at bounding box center [1312, 701] width 493 height 29
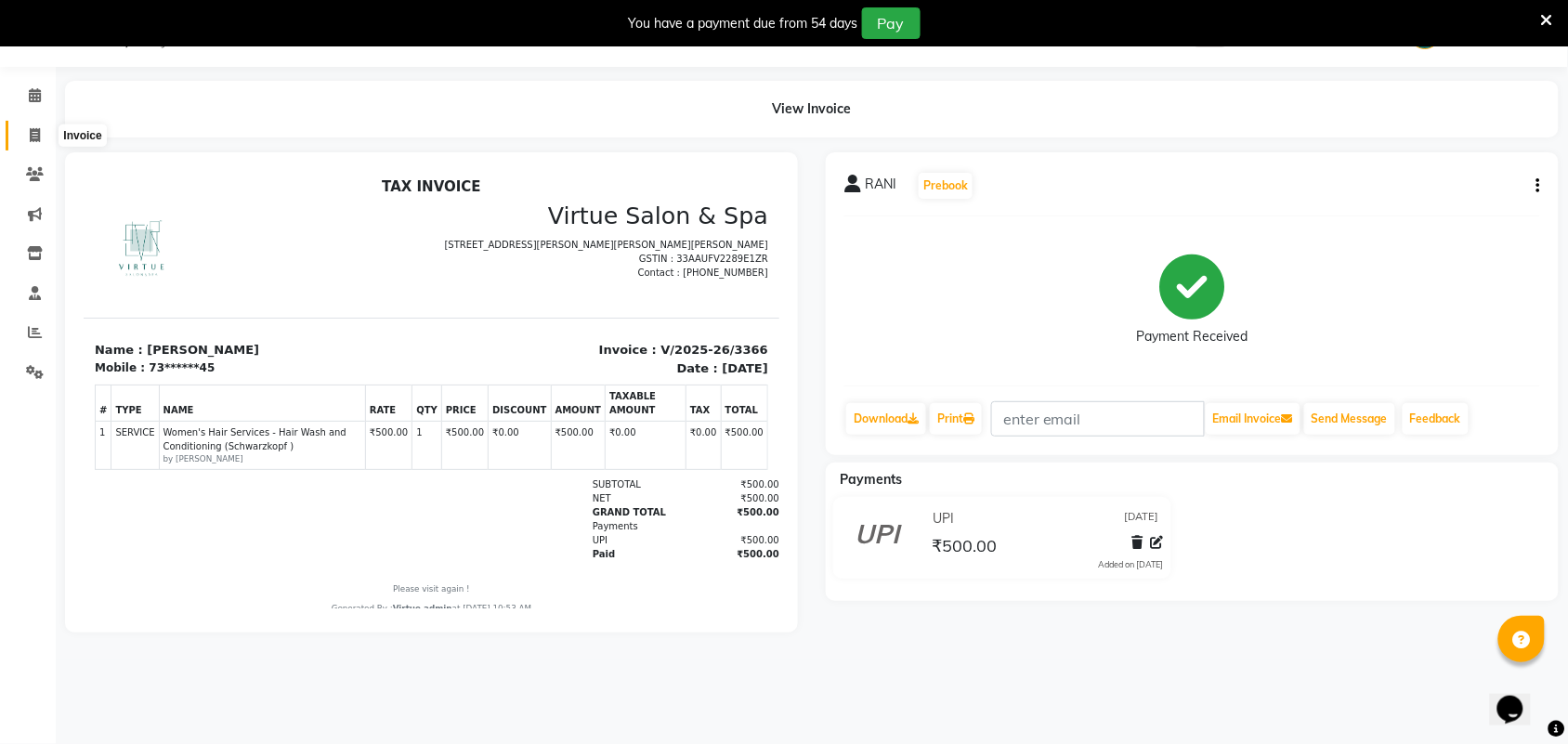
click at [37, 142] on icon at bounding box center [34, 135] width 10 height 14
select select "4466"
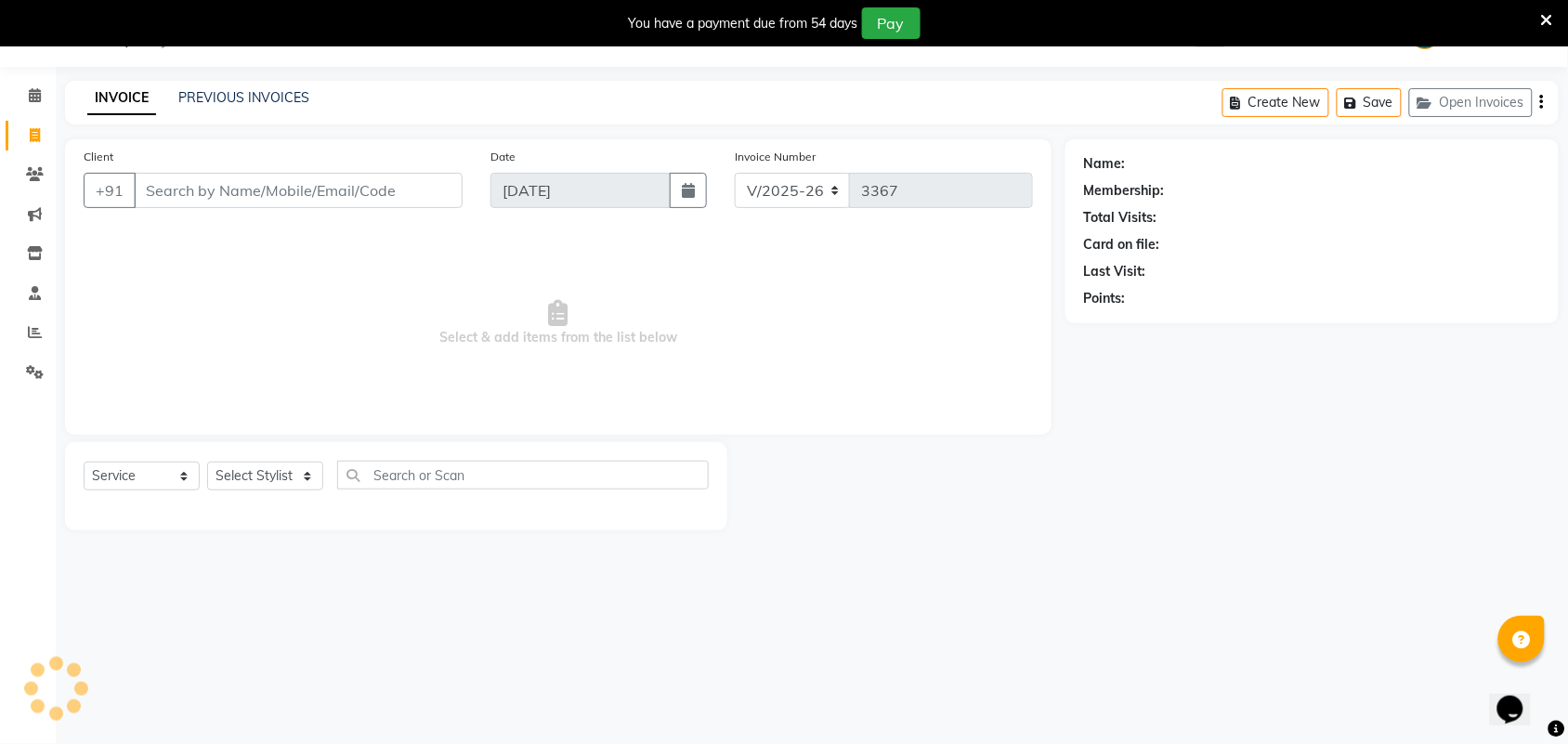
select select "V"
select select "71189"
